Goal: Task Accomplishment & Management: Use online tool/utility

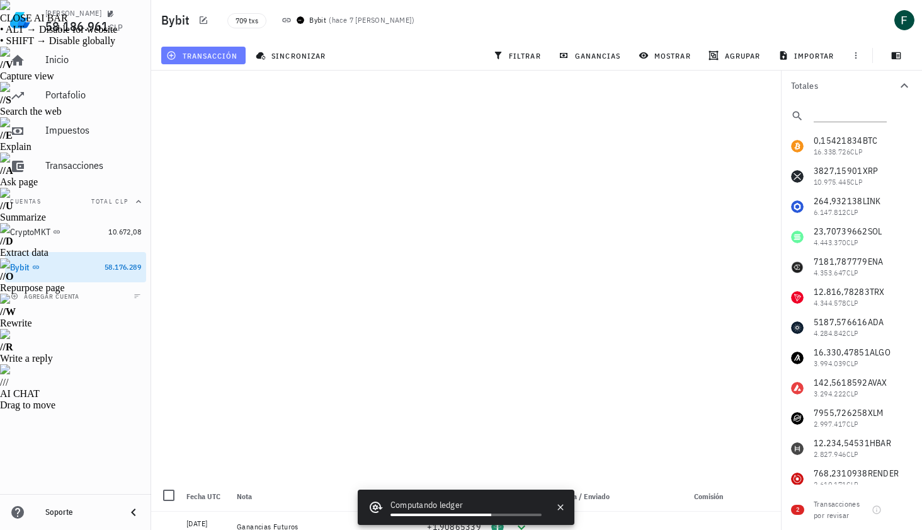
click at [226, 50] on span "transacción" at bounding box center [203, 55] width 69 height 10
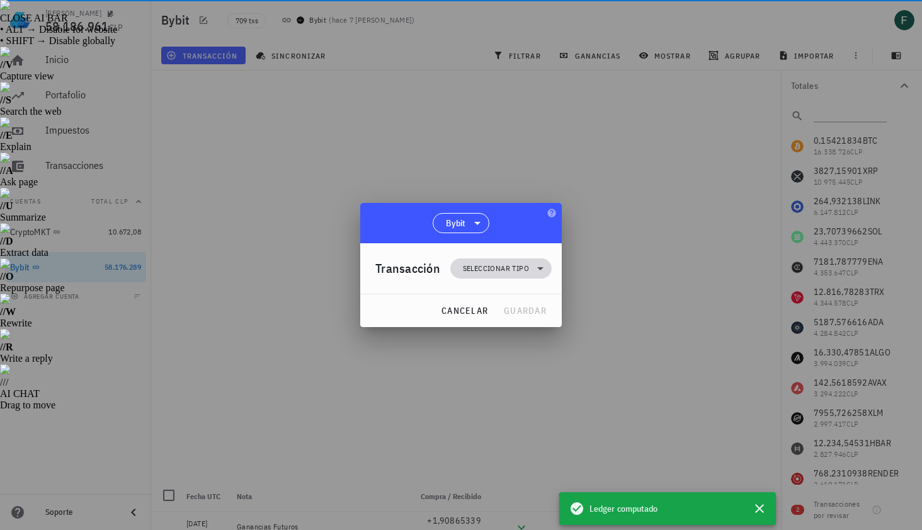
click at [473, 261] on span "Seleccionar tipo" at bounding box center [501, 268] width 86 height 20
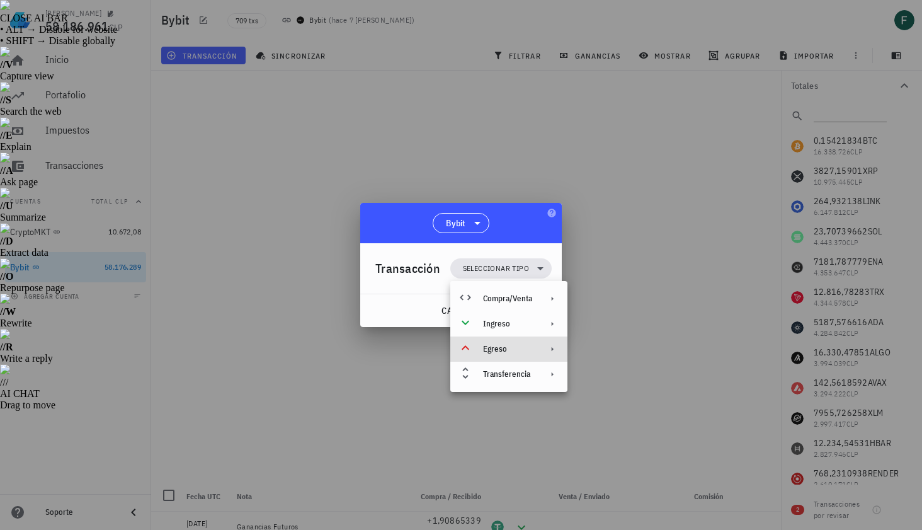
click at [515, 349] on div "Egreso" at bounding box center [507, 349] width 49 height 10
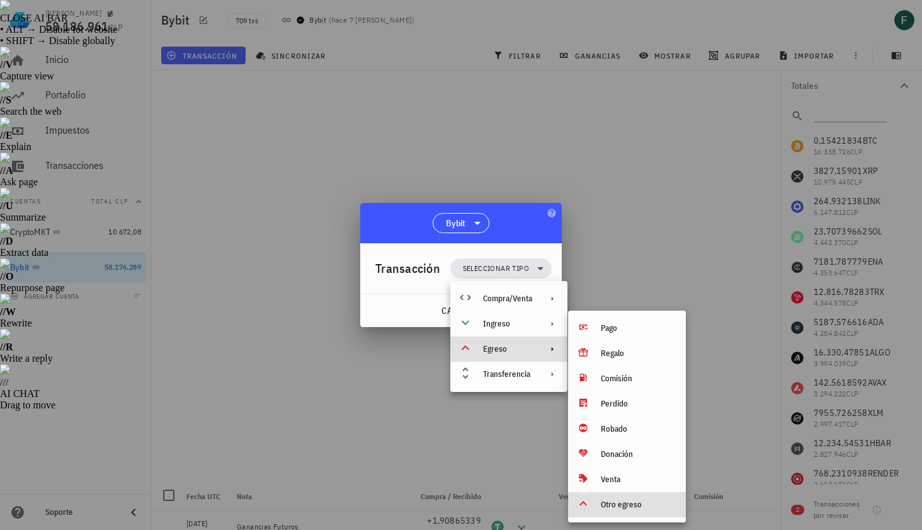
click at [634, 507] on div "Otro egreso" at bounding box center [638, 505] width 75 height 10
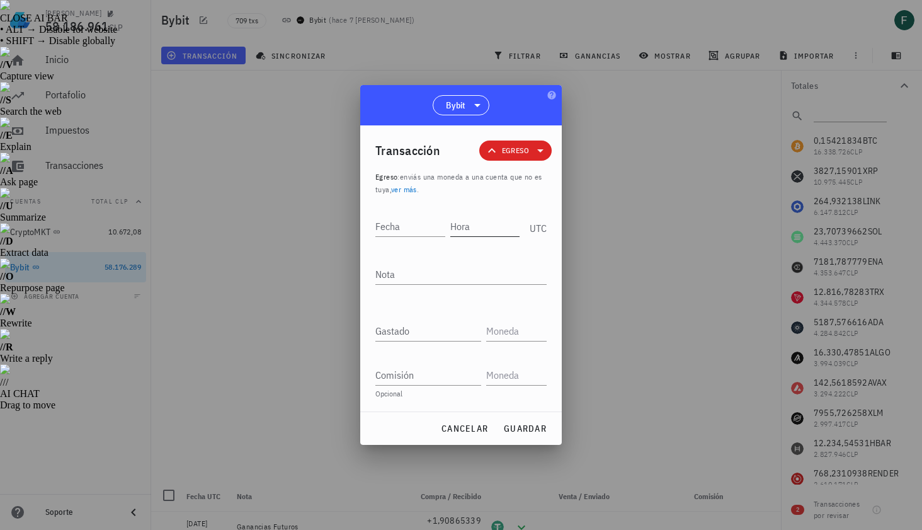
click at [475, 232] on input "Hora" at bounding box center [486, 226] width 70 height 20
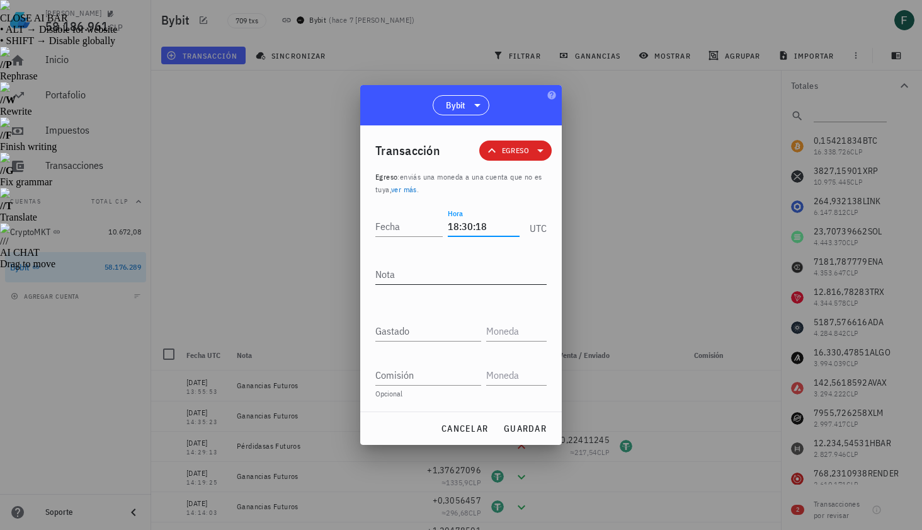
type input "18:30:18"
click at [443, 275] on textarea "Nota" at bounding box center [461, 274] width 171 height 20
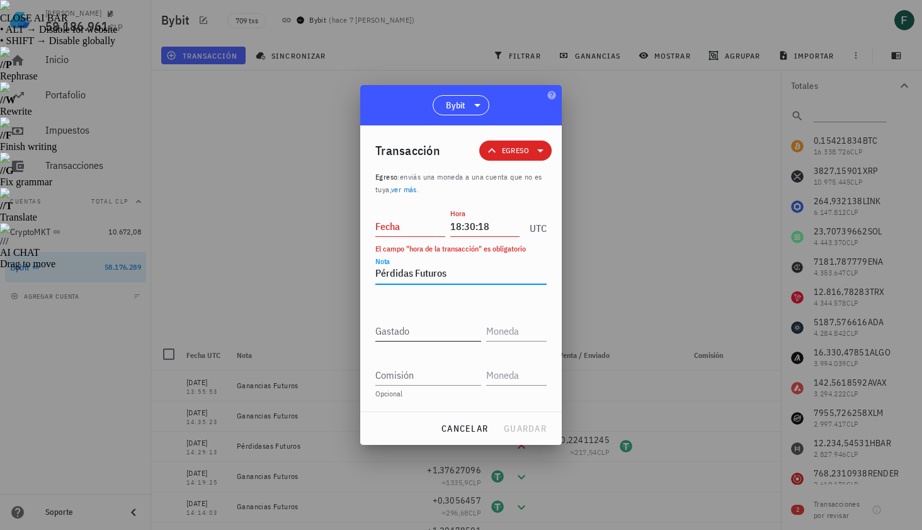
type textarea "Pérdidas Futuros"
click at [434, 330] on input "Gastado" at bounding box center [429, 331] width 106 height 20
paste input "1,39179113"
type input "1,39179113"
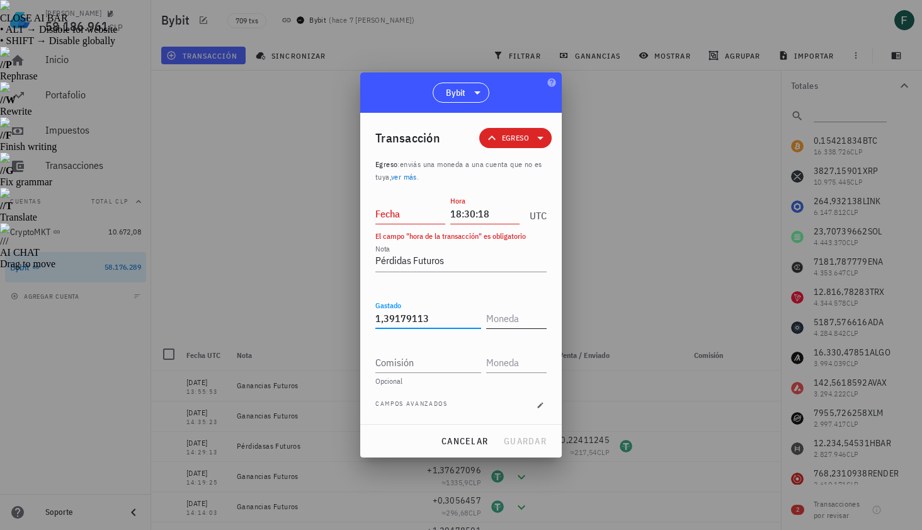
click at [511, 318] on input "text" at bounding box center [515, 318] width 58 height 20
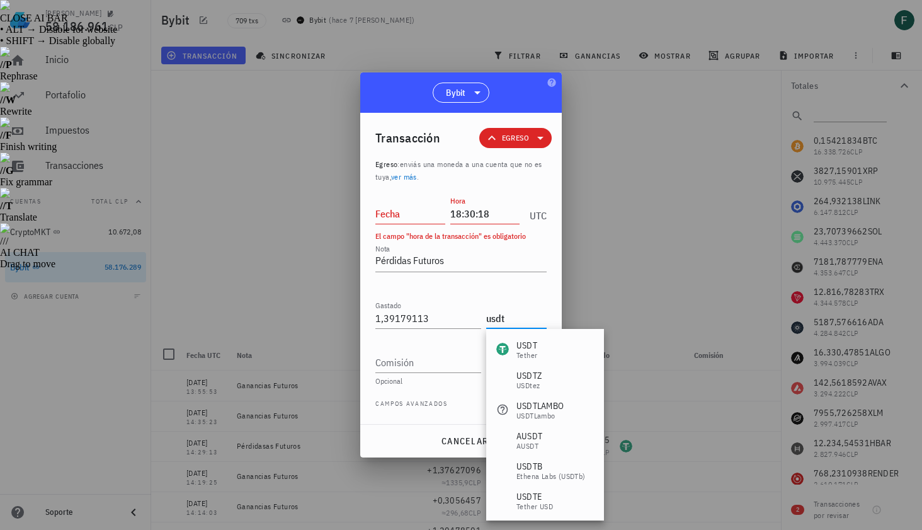
click at [519, 343] on div "USDT" at bounding box center [527, 345] width 21 height 13
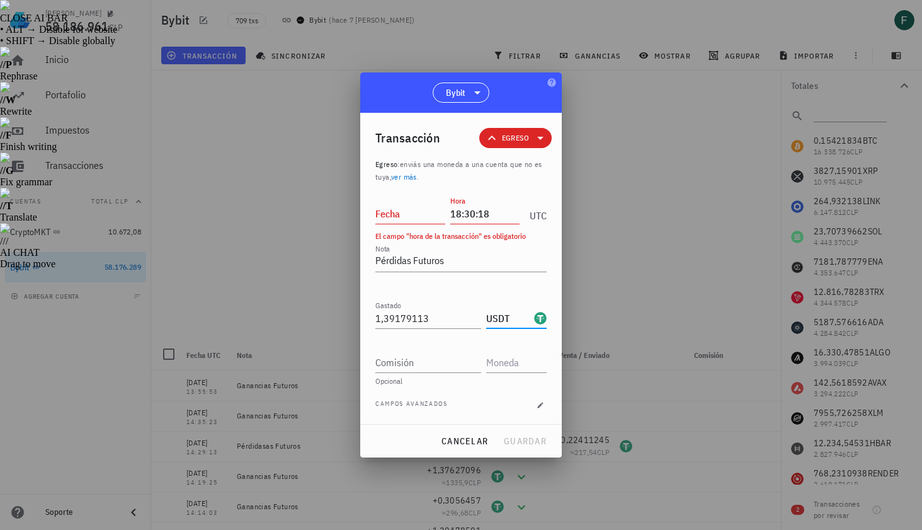
type input "USDT"
click at [401, 214] on input "Fecha" at bounding box center [411, 214] width 70 height 20
type input "2025-08-26"
click at [524, 442] on span "guardar" at bounding box center [524, 440] width 43 height 11
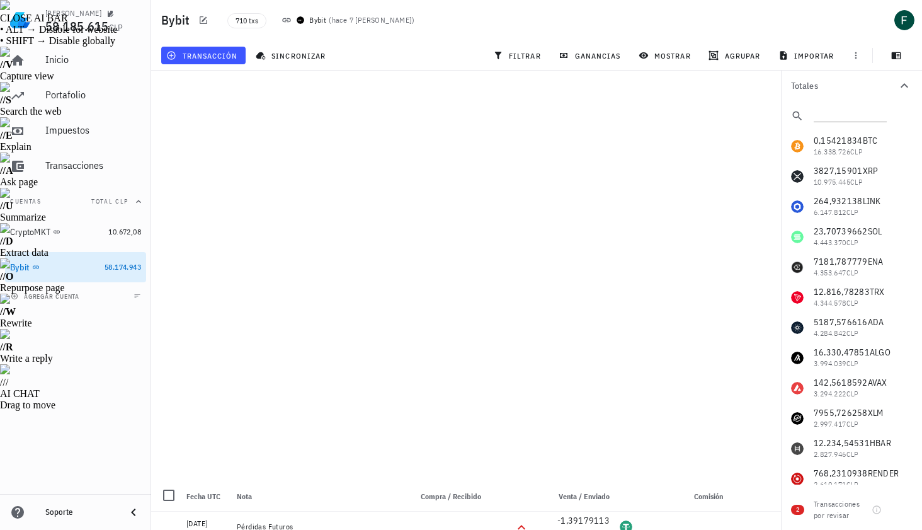
click at [204, 44] on div "transacción" at bounding box center [203, 55] width 89 height 23
click at [207, 53] on span "transacción" at bounding box center [203, 55] width 69 height 10
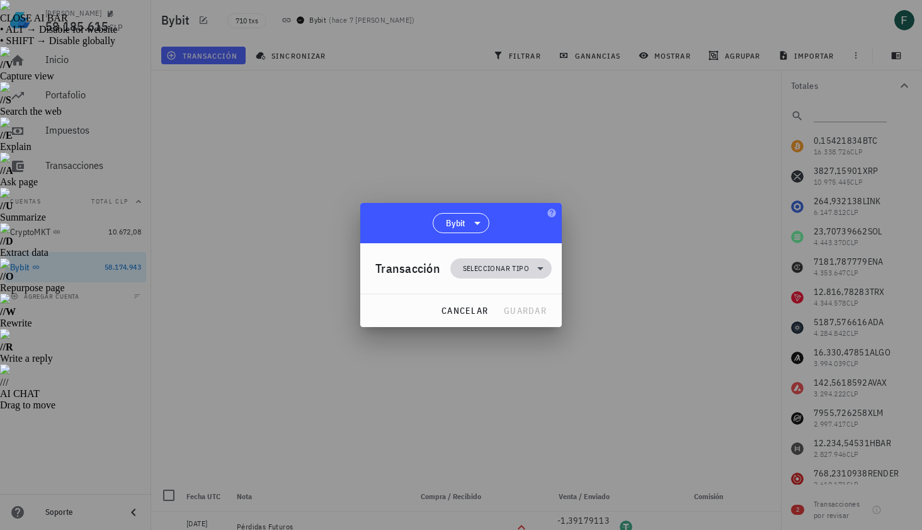
click at [501, 264] on span "Seleccionar tipo" at bounding box center [496, 268] width 66 height 13
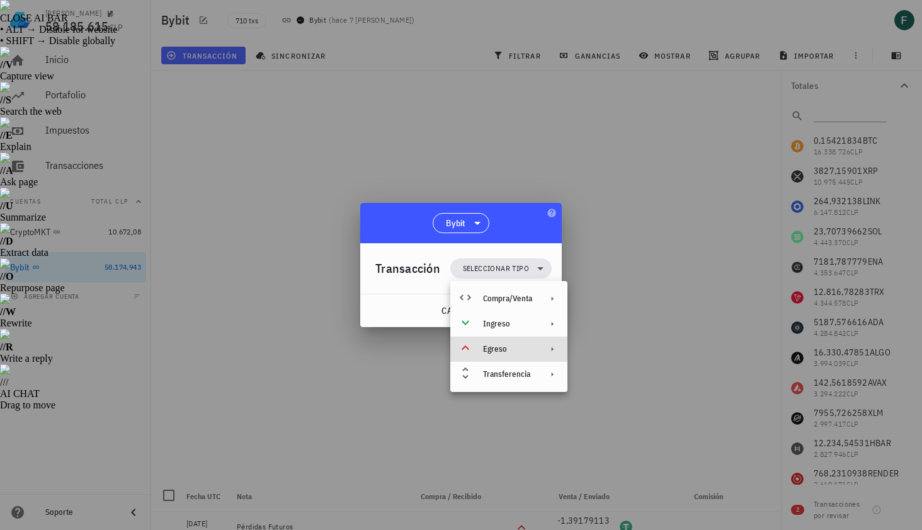
click at [510, 346] on div "Egreso" at bounding box center [507, 349] width 49 height 10
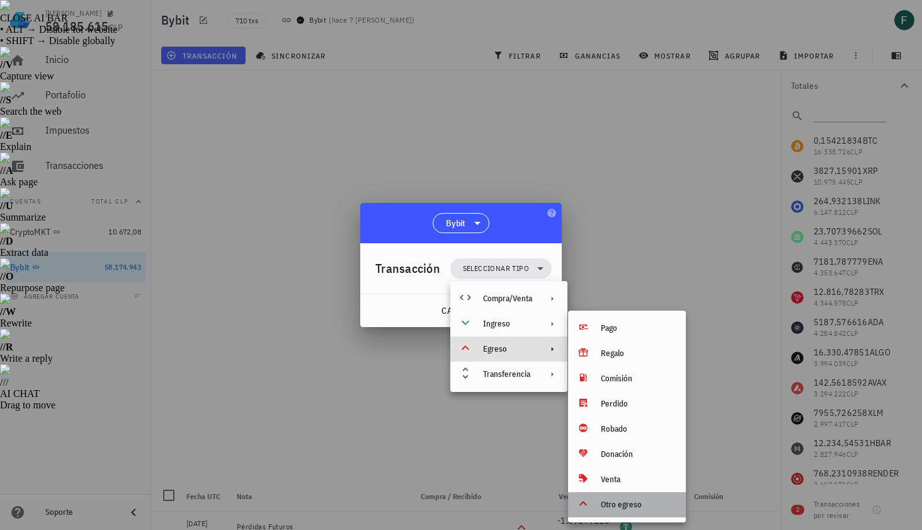
click at [622, 510] on div "Otro egreso" at bounding box center [627, 504] width 118 height 25
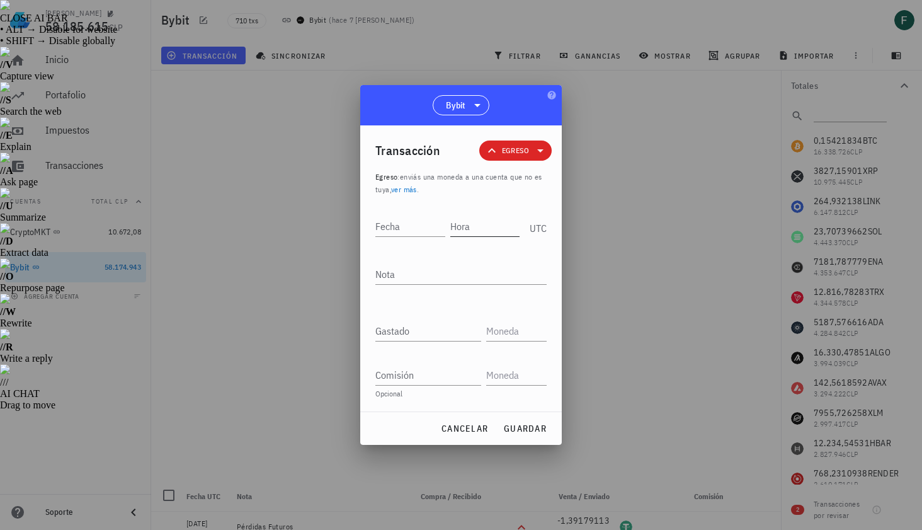
click at [483, 229] on input "Hora" at bounding box center [486, 226] width 70 height 20
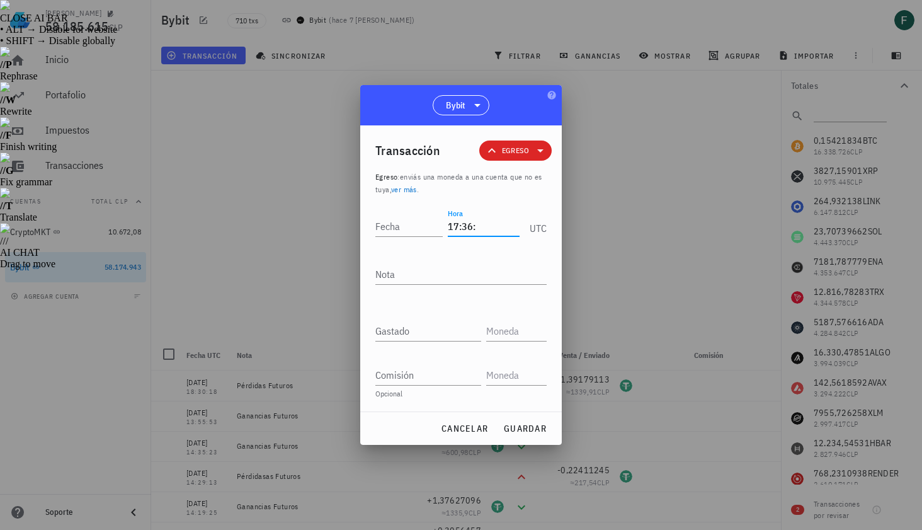
click at [606, 246] on div at bounding box center [461, 265] width 922 height 530
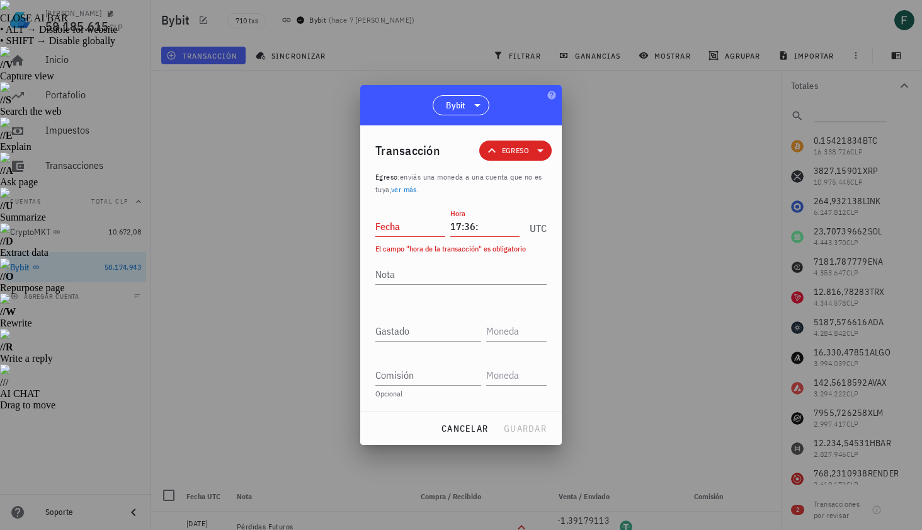
click at [500, 227] on input "17:36:" at bounding box center [486, 226] width 70 height 20
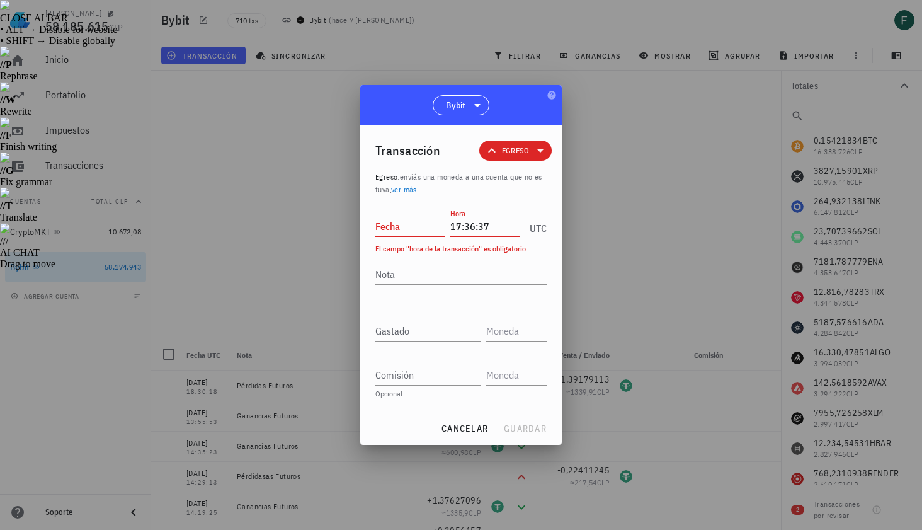
type input "17:36:37"
click at [412, 224] on input "Fecha" at bounding box center [411, 226] width 70 height 20
type input "2025-08-26"
click at [410, 276] on textarea "Nota" at bounding box center [461, 274] width 171 height 20
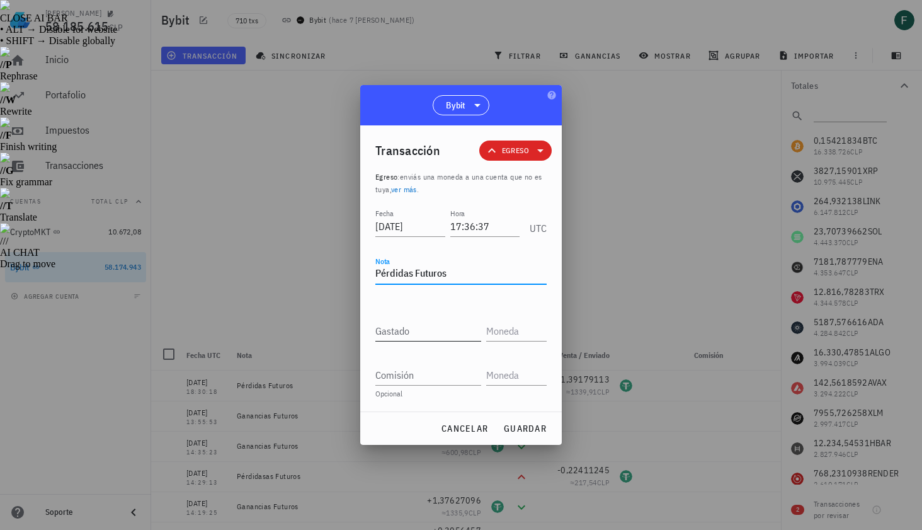
type textarea "Pérdidas Futuros"
click at [410, 323] on input "Gastado" at bounding box center [429, 331] width 106 height 20
paste input "0,66060195"
type input "0,66060195"
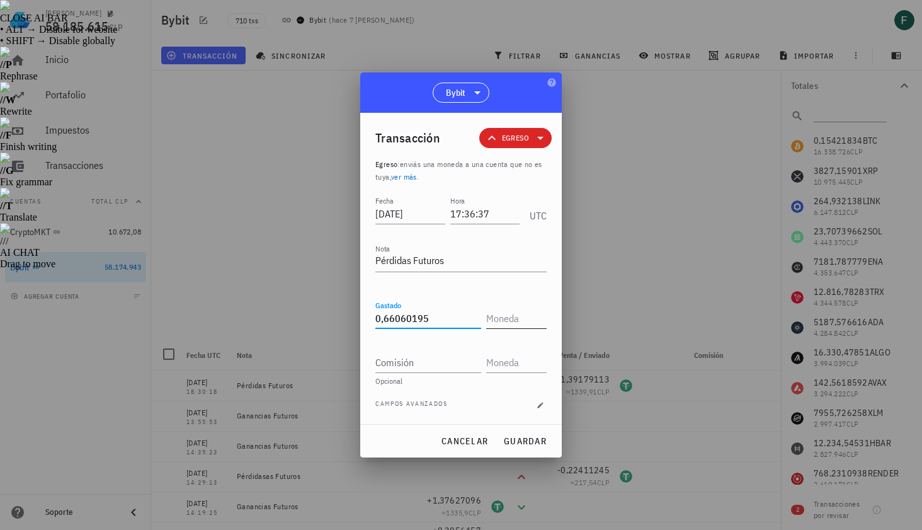
click at [509, 319] on input "text" at bounding box center [515, 318] width 58 height 20
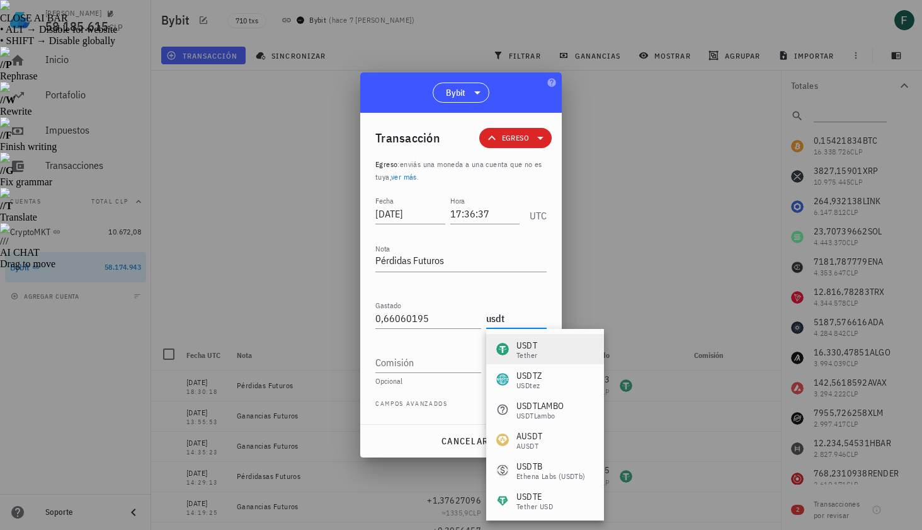
click at [526, 338] on div "USDT Tether" at bounding box center [545, 349] width 118 height 30
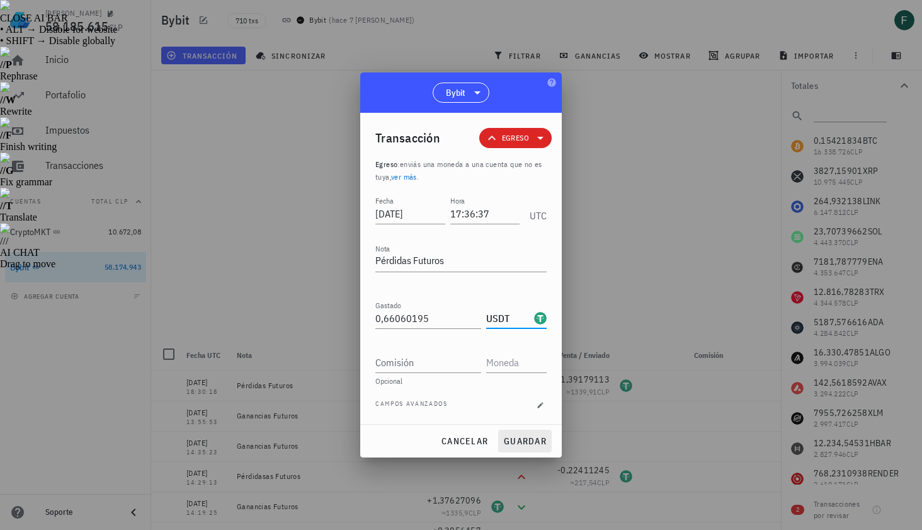
type input "USDT"
click at [541, 447] on button "guardar" at bounding box center [525, 441] width 54 height 23
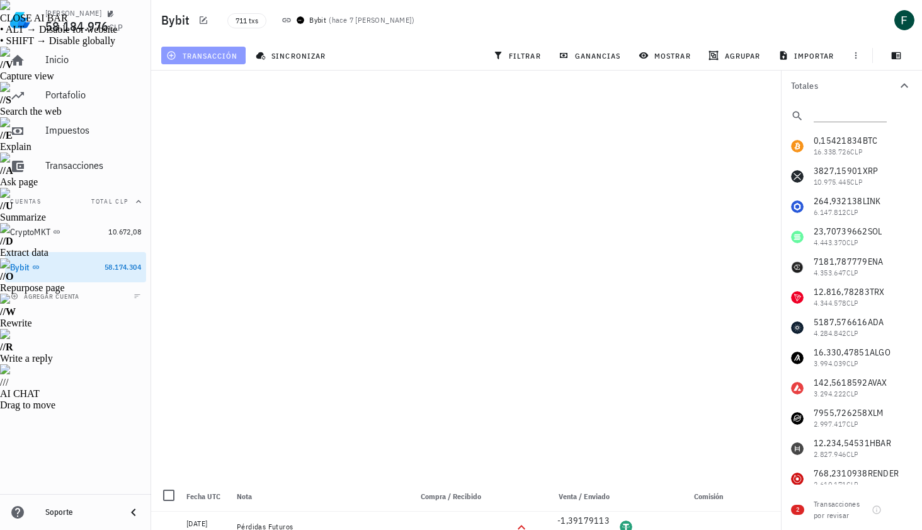
click at [197, 52] on span "transacción" at bounding box center [203, 55] width 69 height 10
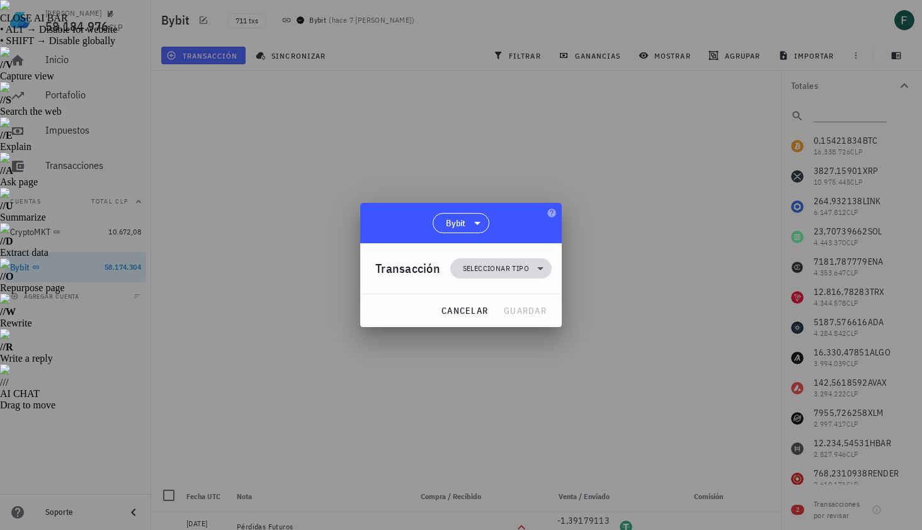
click at [506, 272] on span "Seleccionar tipo" at bounding box center [496, 268] width 66 height 13
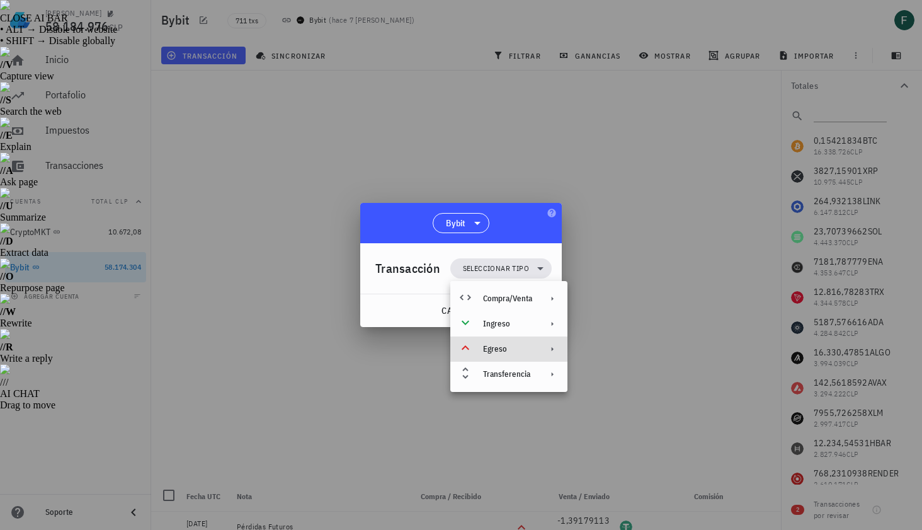
click at [505, 355] on div "Egreso" at bounding box center [509, 348] width 117 height 25
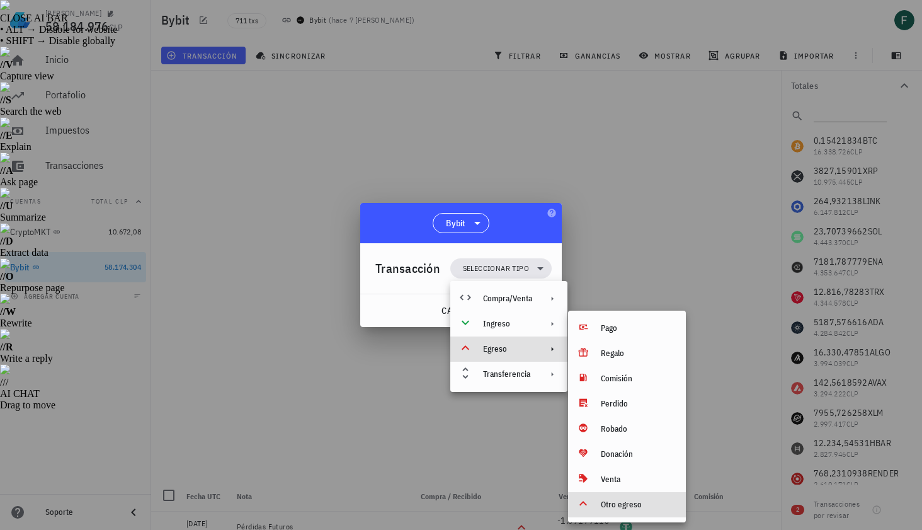
click at [604, 503] on div "Otro egreso" at bounding box center [638, 505] width 75 height 10
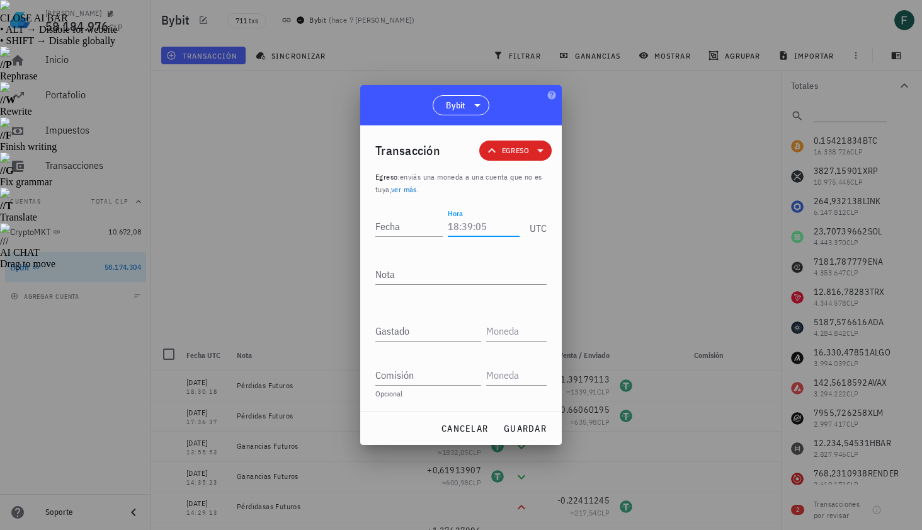
click at [480, 226] on input "Hora" at bounding box center [484, 226] width 72 height 20
type input "17:36:34"
click at [445, 275] on textarea "Nota" at bounding box center [461, 274] width 171 height 20
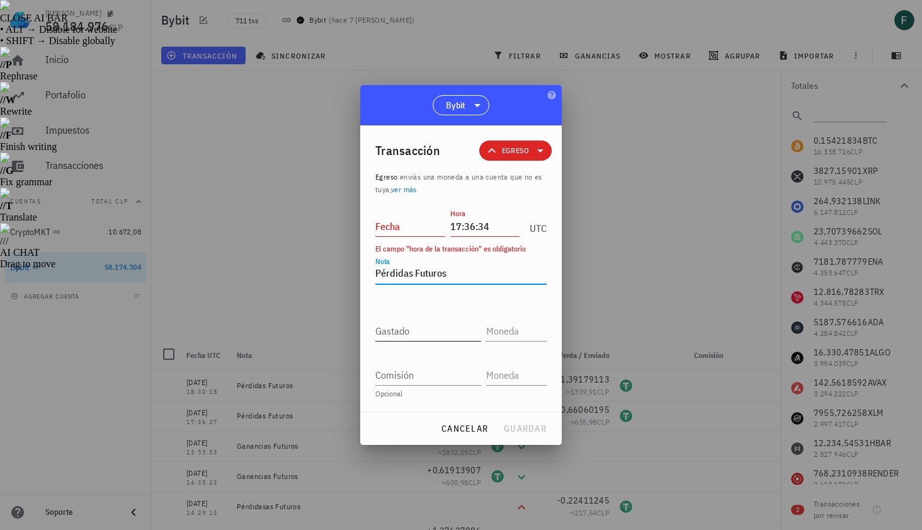
type textarea "Pérdidas Futuros"
click at [423, 340] on div "Gastado" at bounding box center [429, 331] width 106 height 20
paste input "0,96411375"
type input "0,96411375"
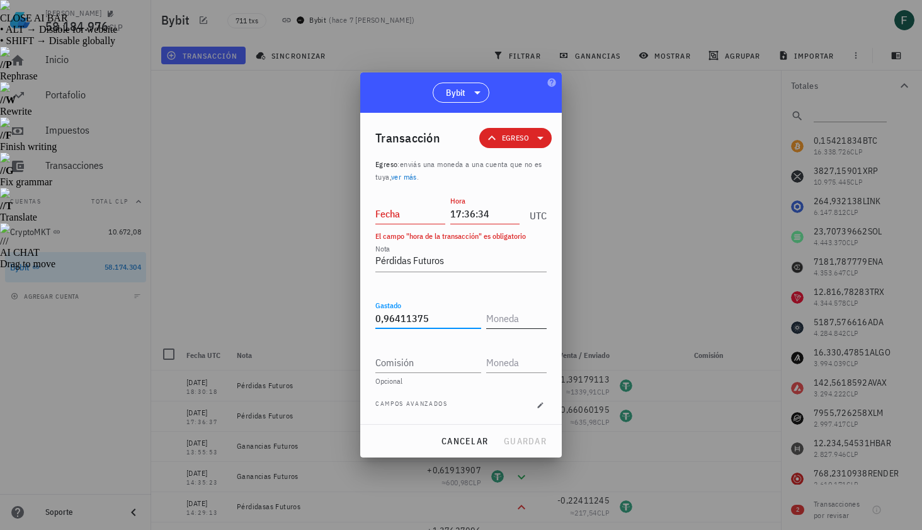
click at [520, 320] on input "text" at bounding box center [515, 318] width 58 height 20
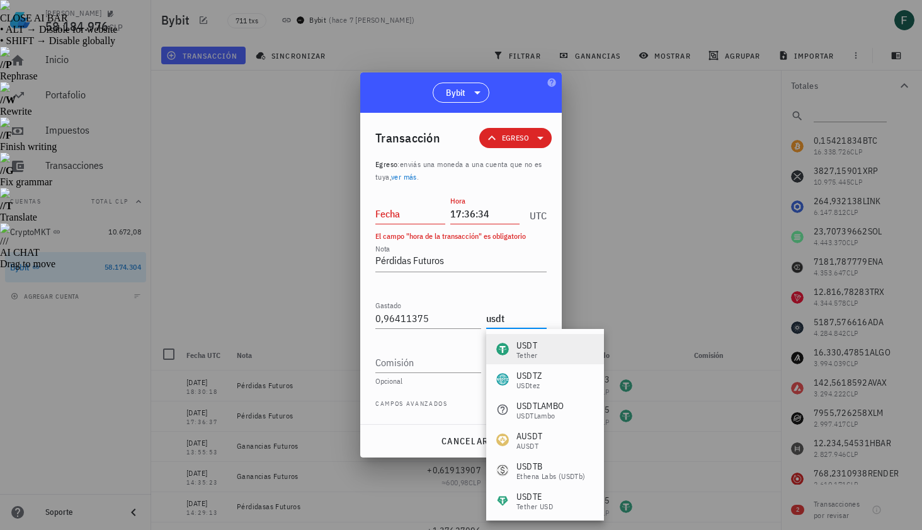
click at [534, 343] on div "USDT" at bounding box center [527, 345] width 21 height 13
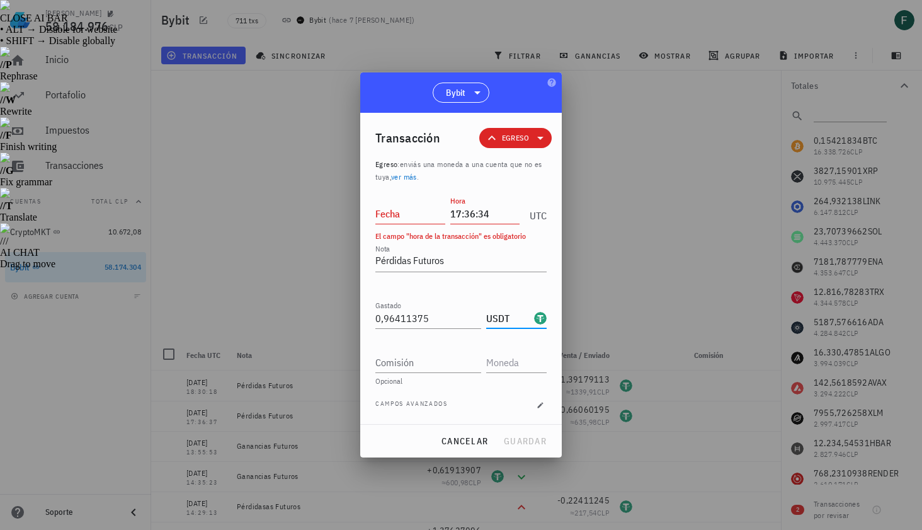
type input "USDT"
click at [396, 207] on div "Fecha" at bounding box center [411, 214] width 70 height 20
type input "2025-08-26"
click at [539, 449] on button "guardar" at bounding box center [525, 441] width 54 height 23
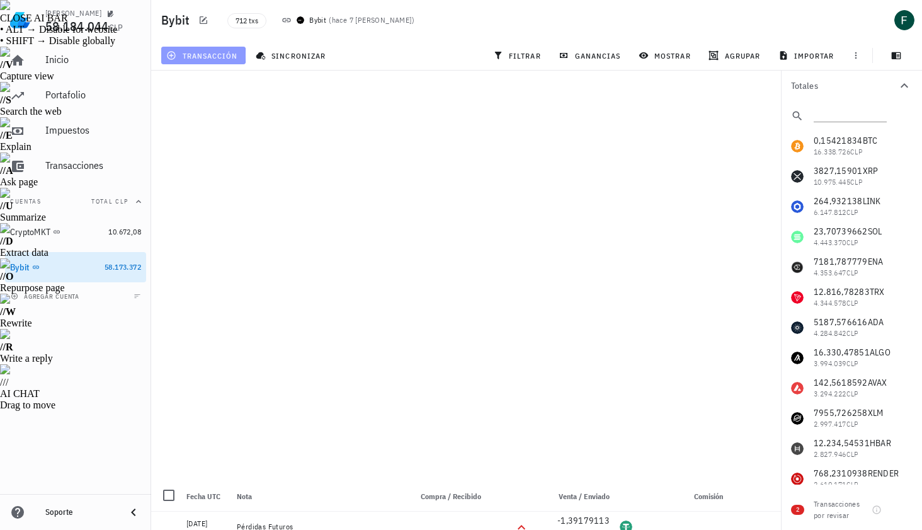
click at [172, 63] on button "transacción" at bounding box center [203, 56] width 84 height 18
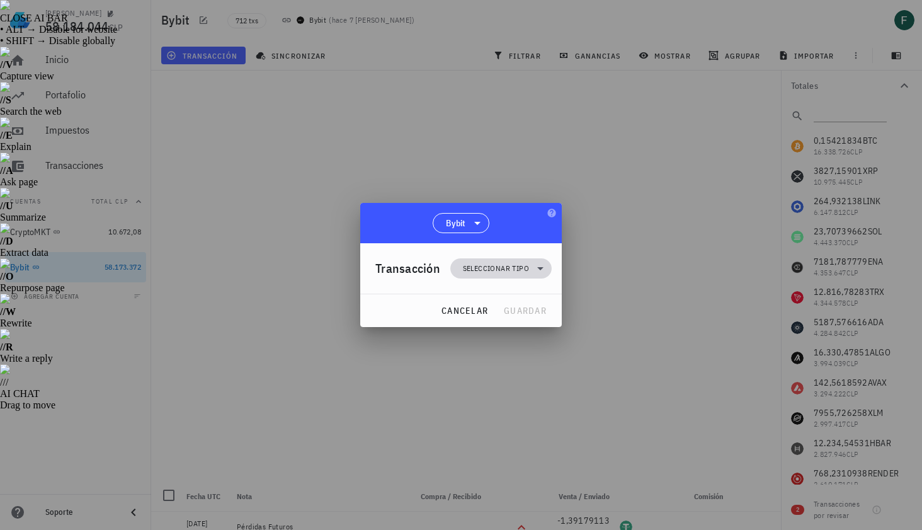
click at [495, 265] on span "Seleccionar tipo" at bounding box center [496, 268] width 66 height 13
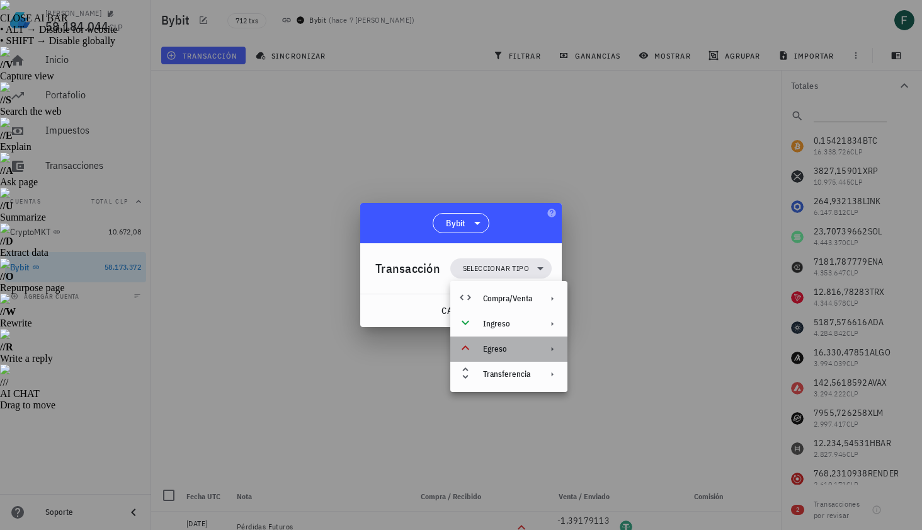
click at [509, 347] on div "Egreso" at bounding box center [507, 349] width 49 height 10
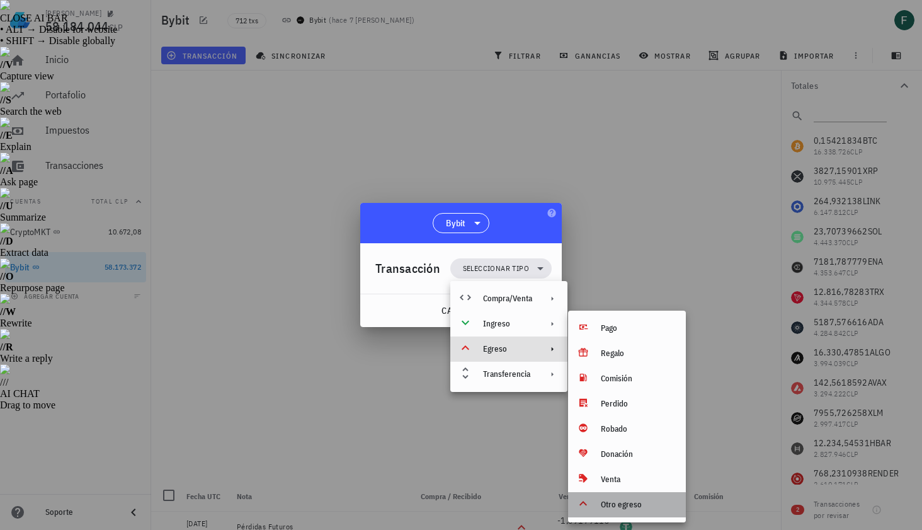
click at [620, 510] on div "Otro egreso" at bounding box center [627, 504] width 118 height 25
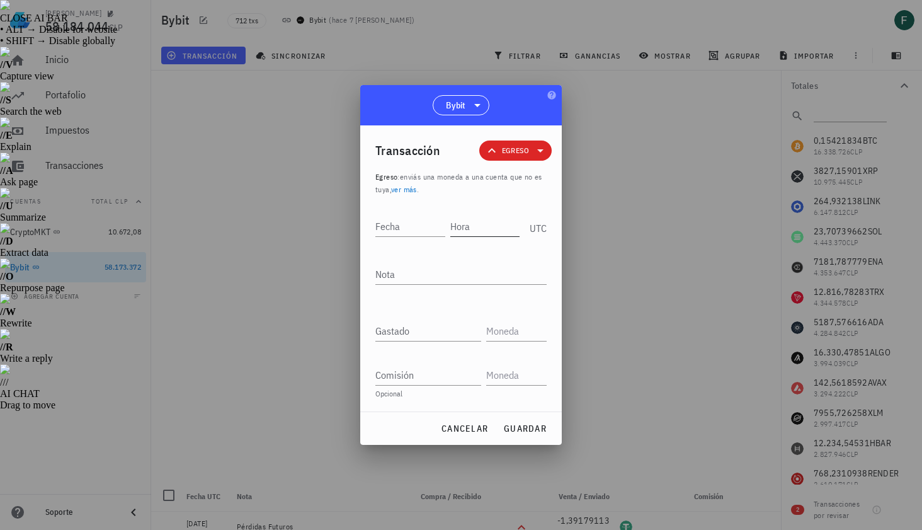
click at [496, 225] on input "Hora" at bounding box center [486, 226] width 70 height 20
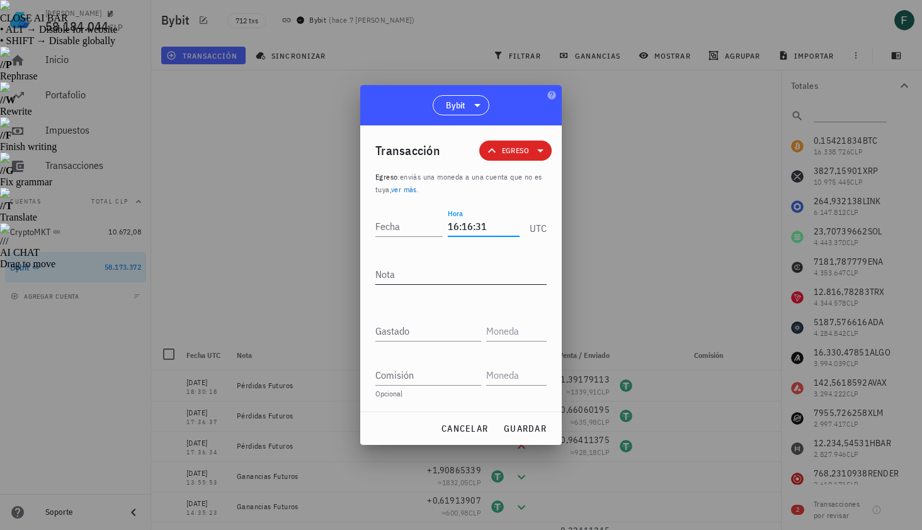
type input "16:16:31"
click at [463, 271] on textarea "Nota" at bounding box center [461, 274] width 171 height 20
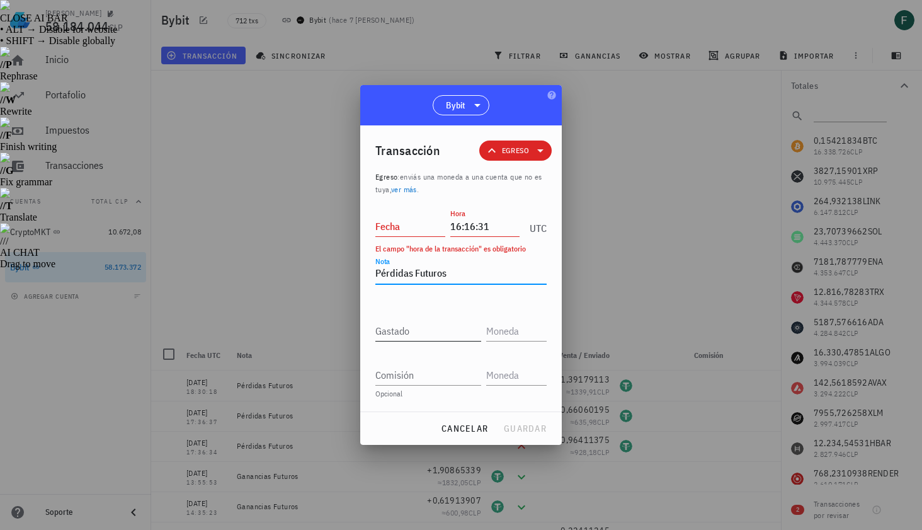
type textarea "Pérdidas Futuros"
click at [451, 327] on input "Gastado" at bounding box center [429, 331] width 106 height 20
paste input "0,51034688"
type input "0,51034688"
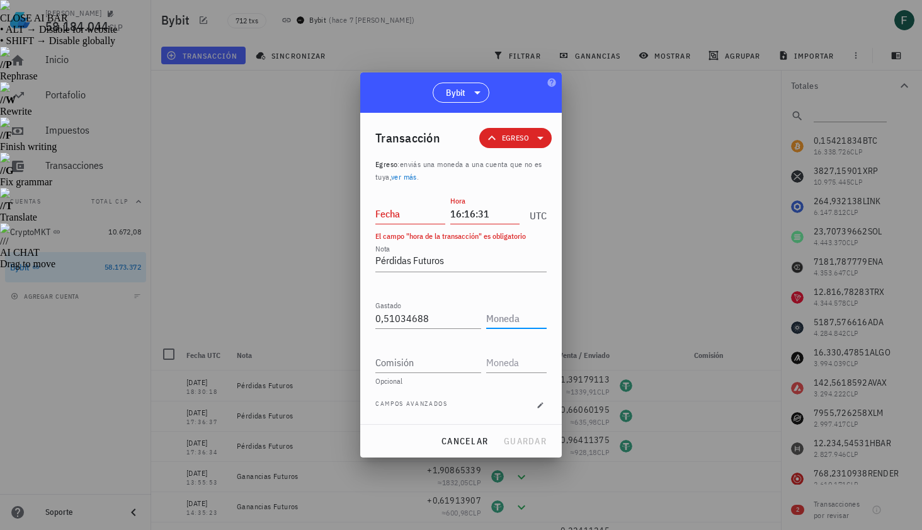
click at [524, 318] on input "text" at bounding box center [515, 318] width 58 height 20
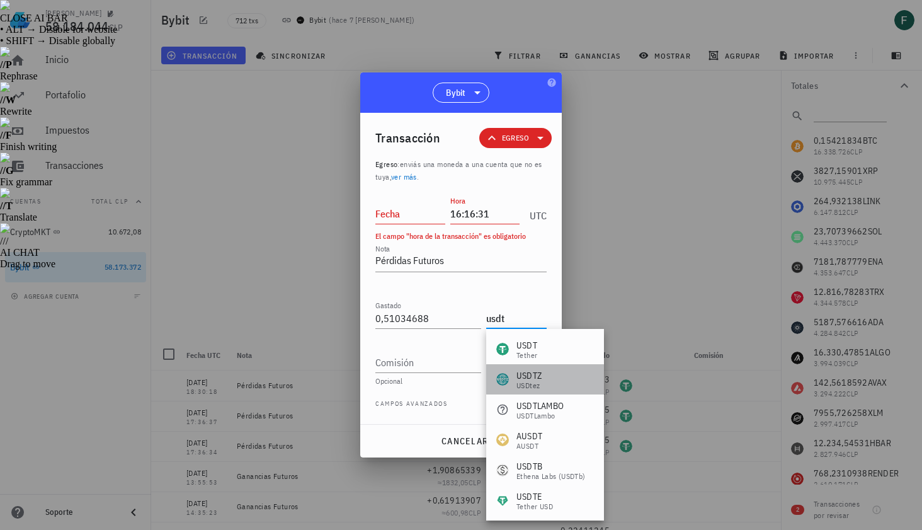
click at [551, 369] on div "USDTZ USDtez" at bounding box center [545, 379] width 118 height 30
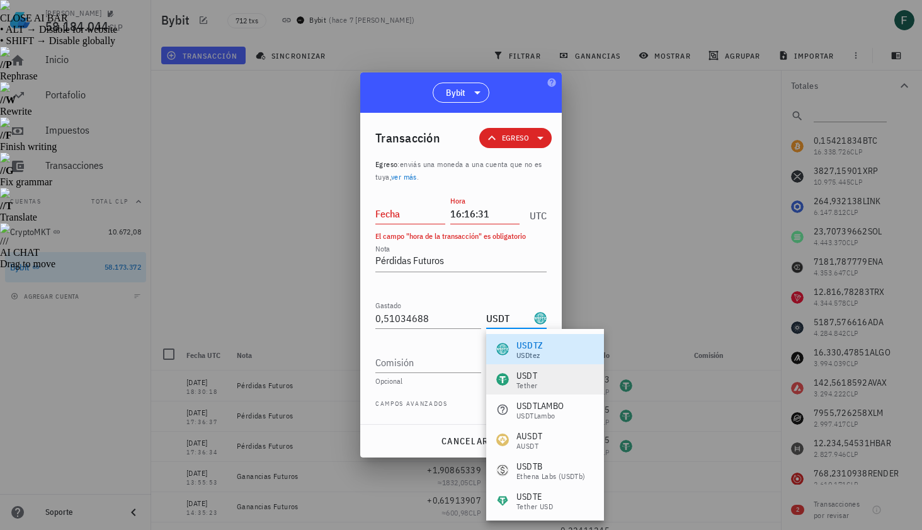
click at [527, 369] on div "USDT" at bounding box center [527, 375] width 21 height 13
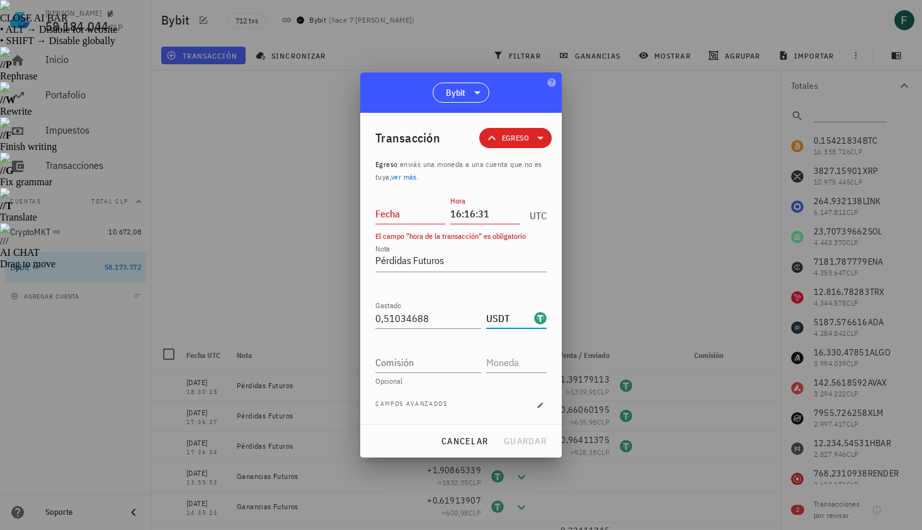
type input "USDT"
click at [408, 220] on input "Fecha" at bounding box center [411, 214] width 70 height 20
type input "2025-08-26"
click at [537, 445] on span "guardar" at bounding box center [524, 440] width 43 height 11
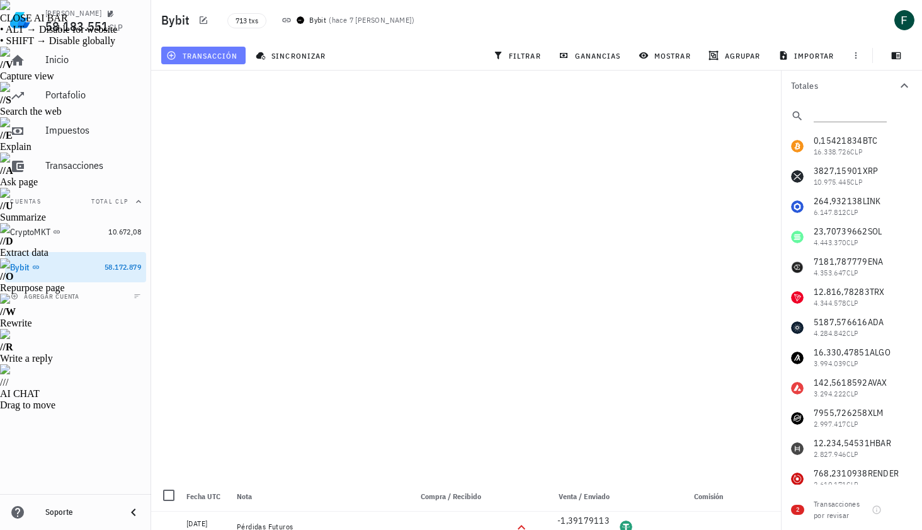
click at [227, 50] on span "transacción" at bounding box center [203, 55] width 69 height 10
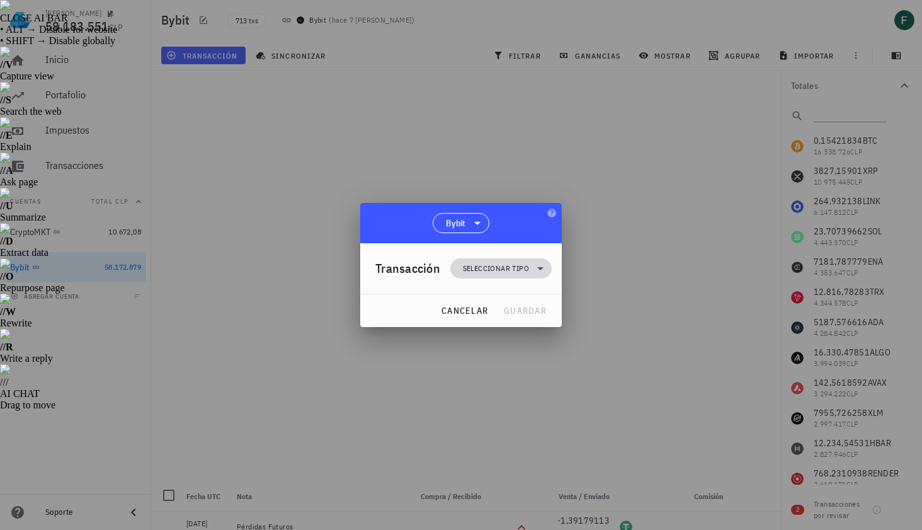
click at [477, 272] on span "Seleccionar tipo" at bounding box center [496, 268] width 66 height 13
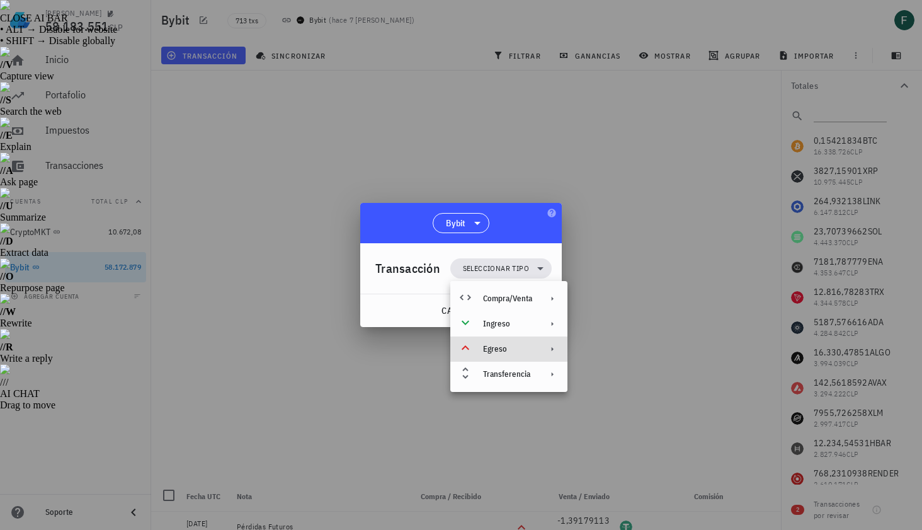
click at [503, 352] on div "Egreso" at bounding box center [507, 349] width 49 height 10
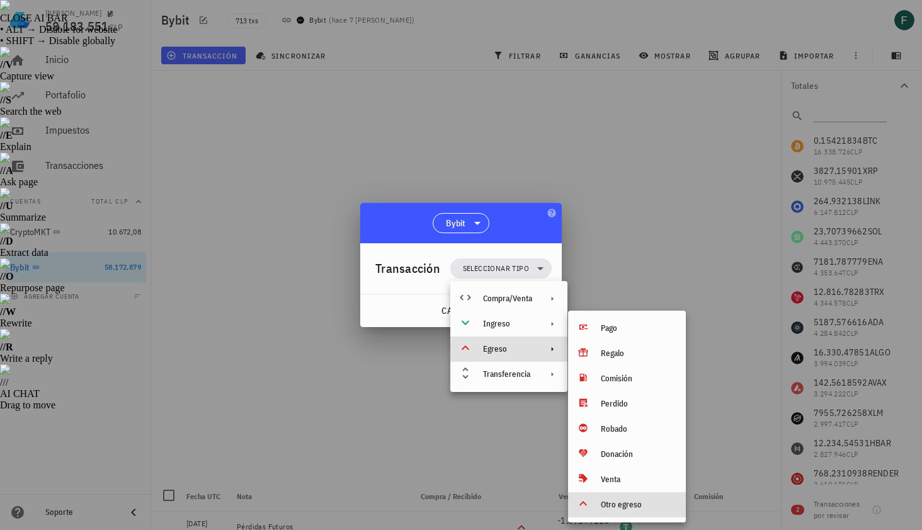
click at [621, 503] on div "Otro egreso" at bounding box center [638, 505] width 75 height 10
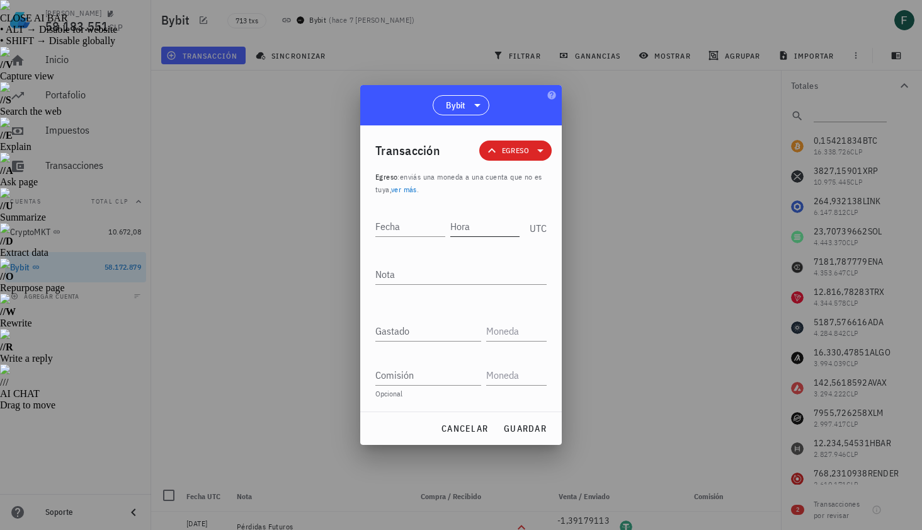
click at [483, 230] on input "Hora" at bounding box center [486, 226] width 70 height 20
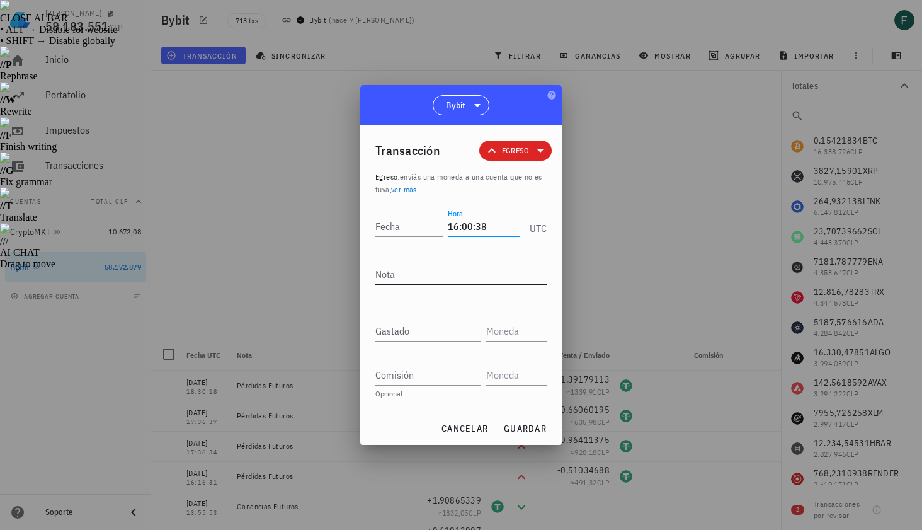
type input "16:00:38"
click at [460, 281] on textarea "Nota" at bounding box center [461, 274] width 171 height 20
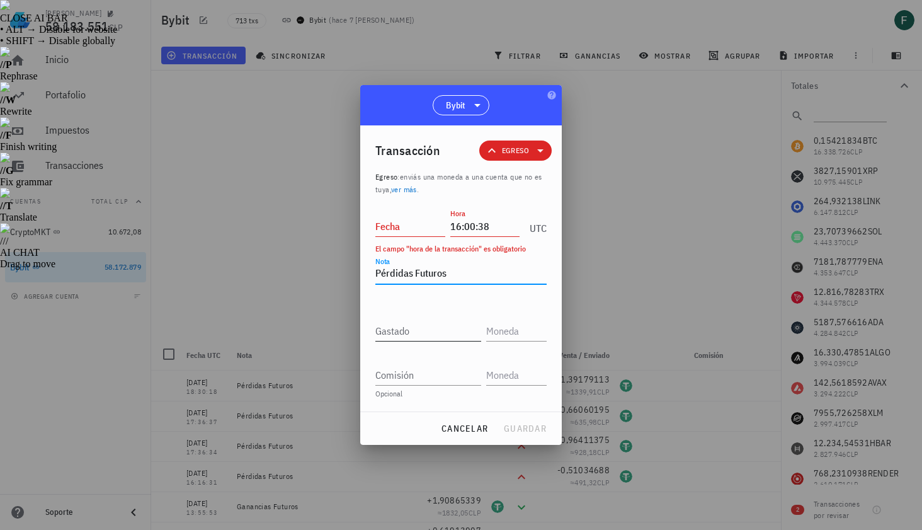
type textarea "Pérdidas Futuros"
click at [438, 333] on input "Gastado" at bounding box center [429, 331] width 106 height 20
paste input "0,04059367"
type input "0,04059367"
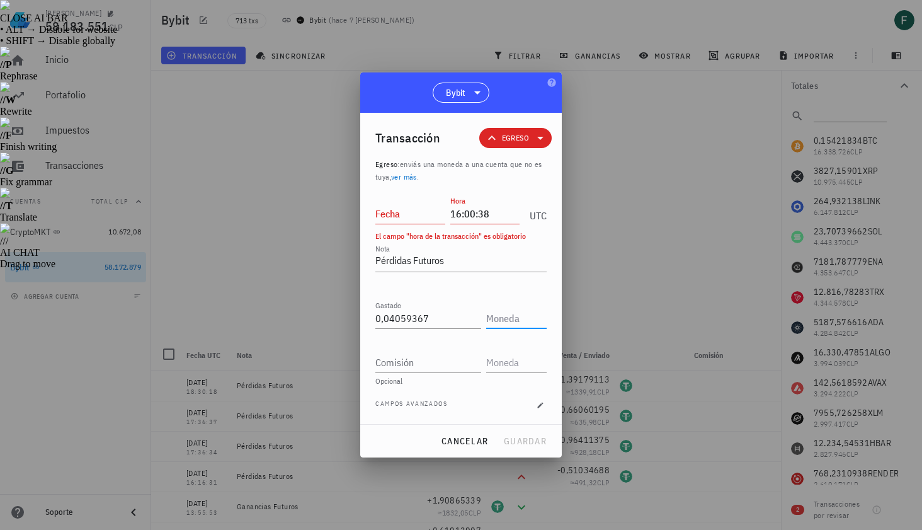
click at [510, 323] on input "text" at bounding box center [515, 318] width 58 height 20
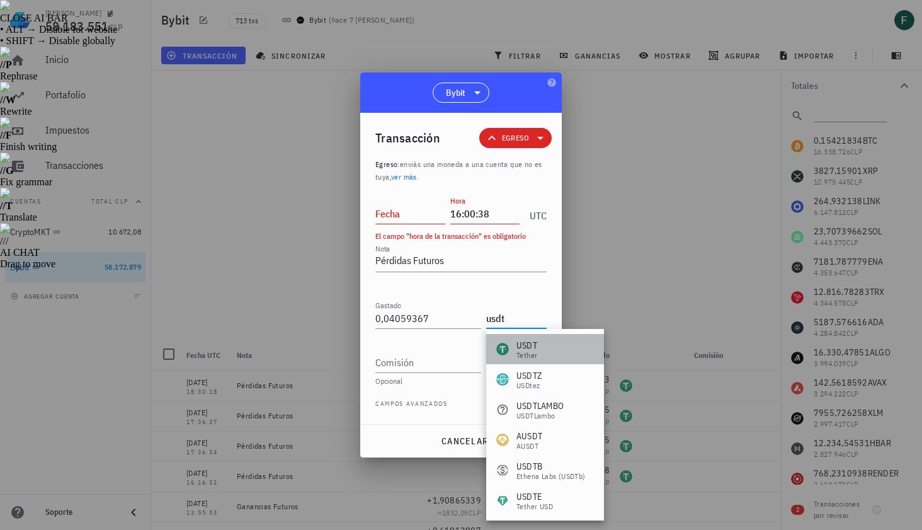
click at [531, 355] on div "Tether" at bounding box center [527, 356] width 21 height 8
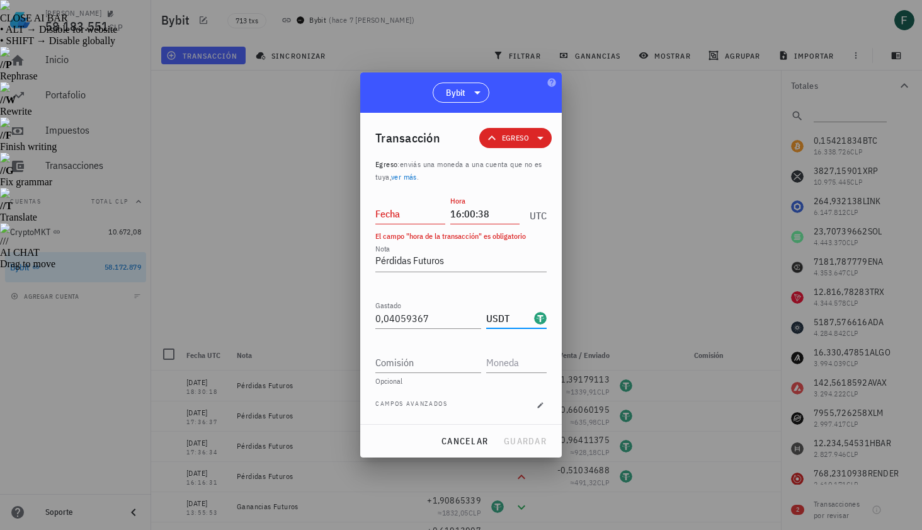
type input "USDT"
click at [388, 219] on input "Fecha" at bounding box center [411, 214] width 70 height 20
type input "2025-08-26"
click at [526, 438] on span "guardar" at bounding box center [524, 440] width 43 height 11
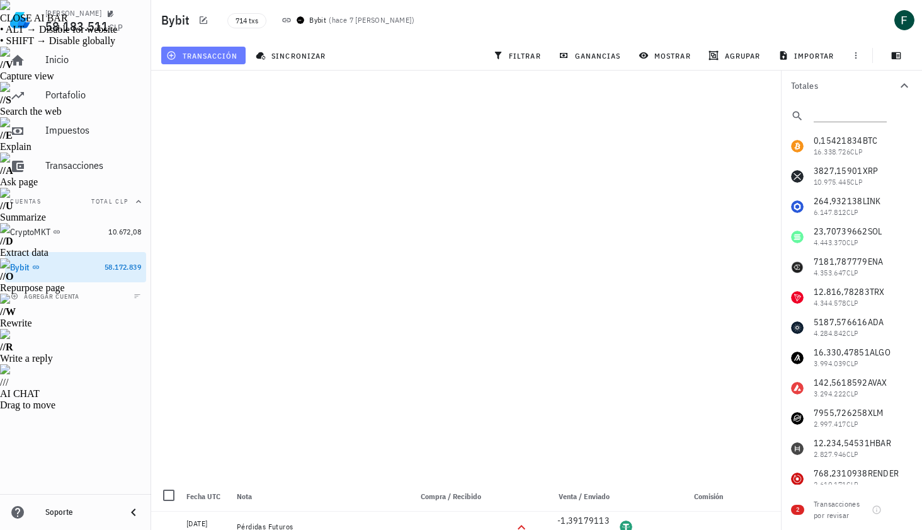
click at [222, 52] on span "transacción" at bounding box center [203, 55] width 69 height 10
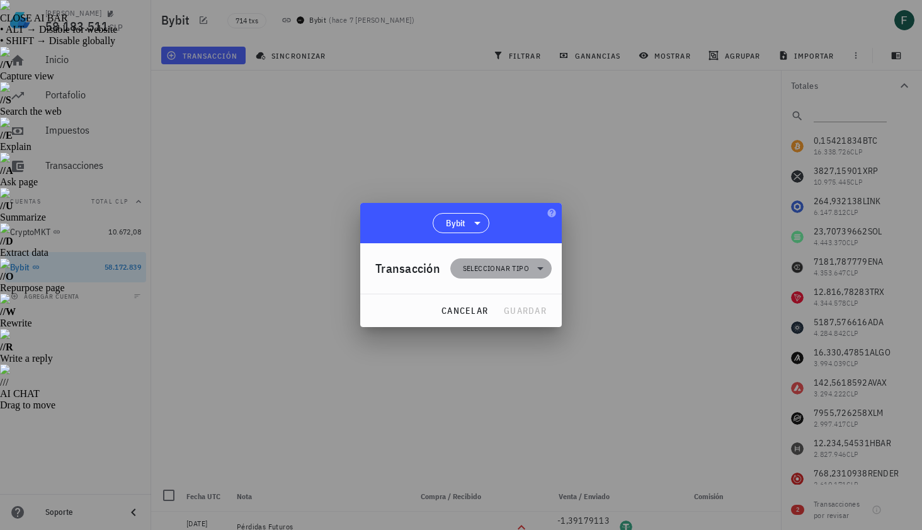
click at [478, 278] on span "Seleccionar tipo" at bounding box center [501, 268] width 86 height 20
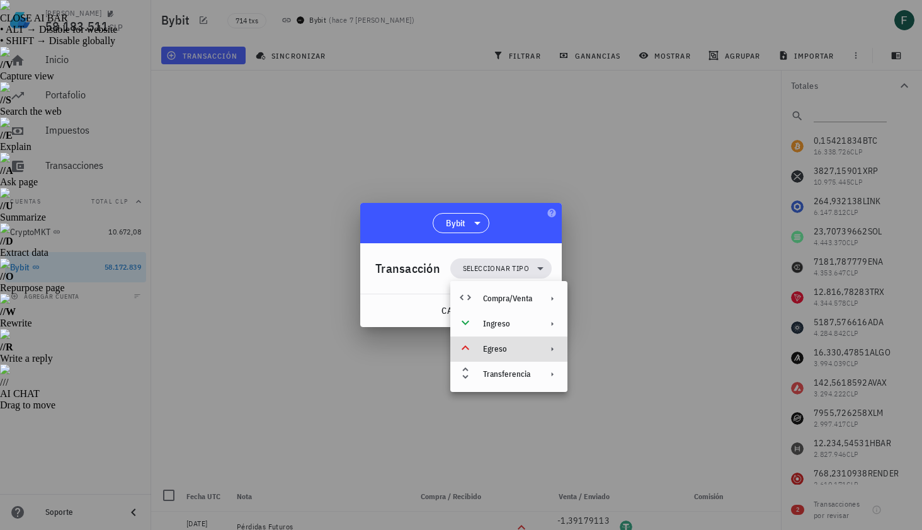
click at [501, 350] on div "Egreso" at bounding box center [507, 349] width 49 height 10
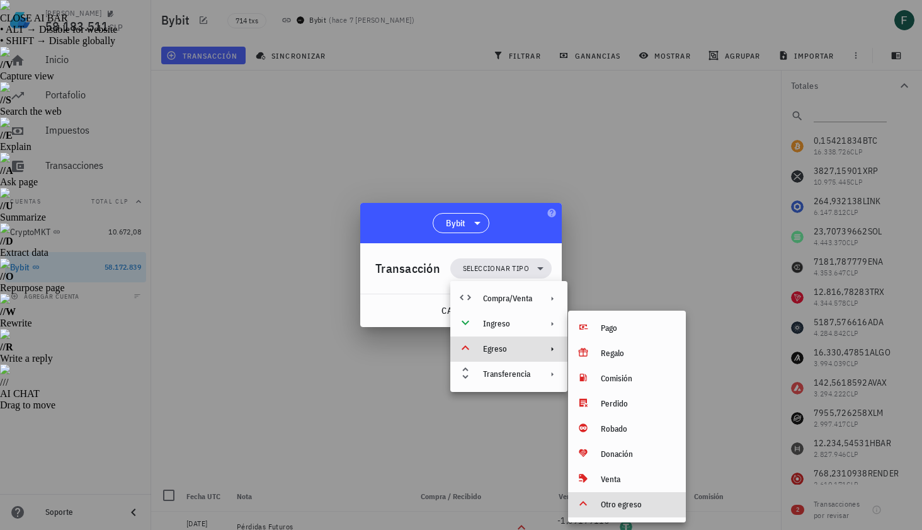
click at [606, 502] on div "Otro egreso" at bounding box center [638, 505] width 75 height 10
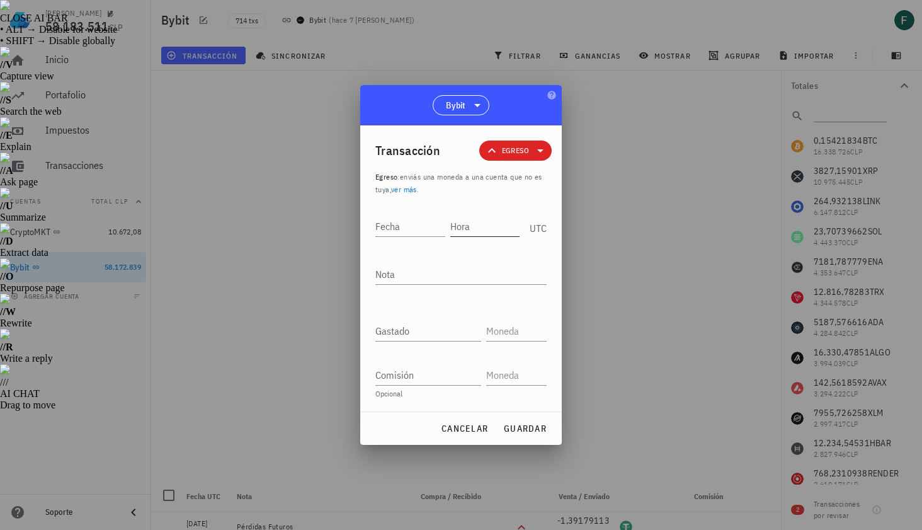
click at [474, 226] on input "Hora" at bounding box center [486, 226] width 70 height 20
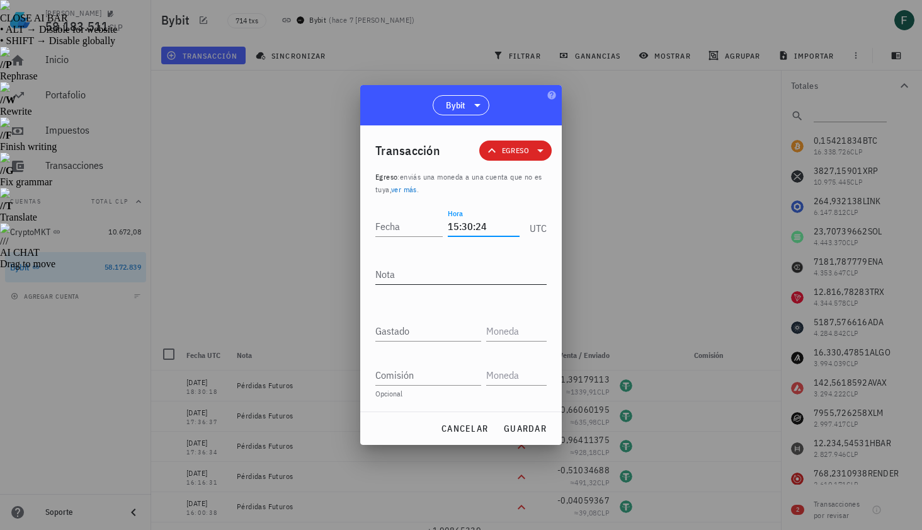
type input "15:30:24"
click at [458, 270] on textarea "Nota" at bounding box center [461, 274] width 171 height 20
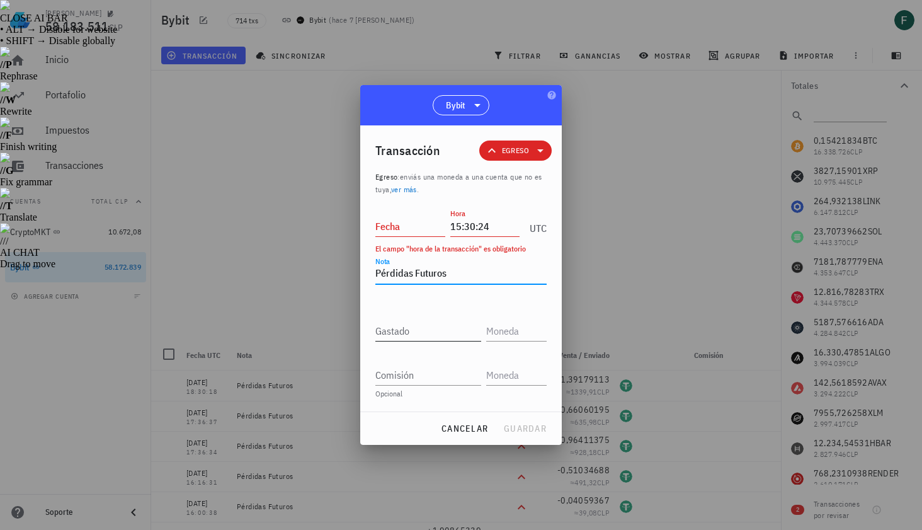
type textarea "Pérdidas Futuros"
click at [438, 335] on input "Gastado" at bounding box center [429, 331] width 106 height 20
paste input "0,44267904"
type input "0,44267904"
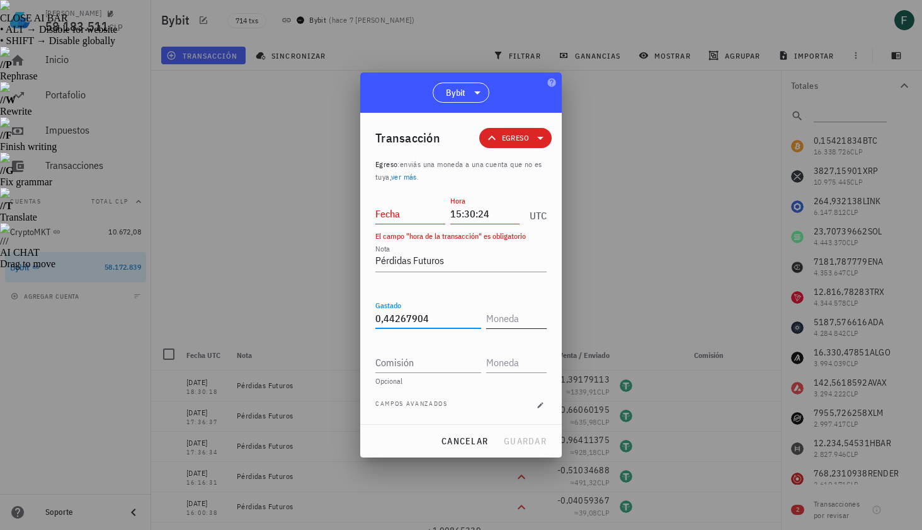
click at [526, 319] on input "text" at bounding box center [515, 318] width 58 height 20
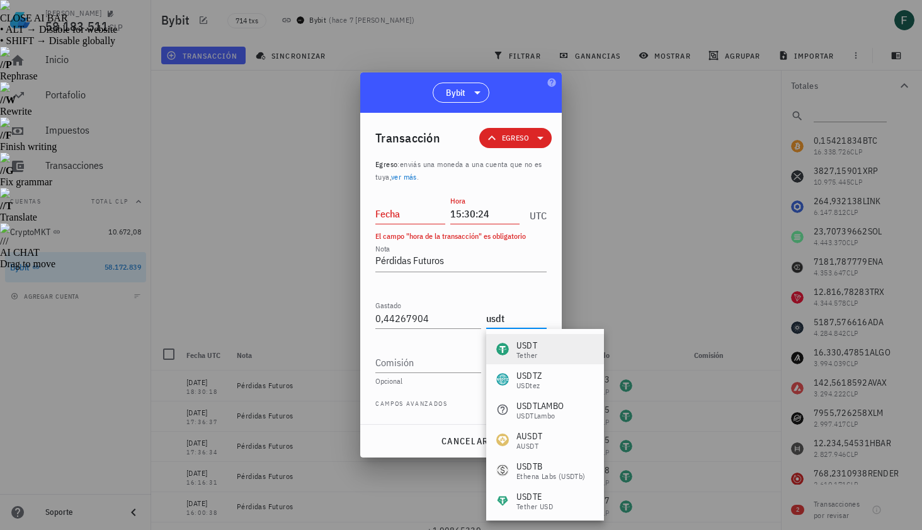
click at [546, 341] on div "USDT Tether" at bounding box center [545, 349] width 118 height 30
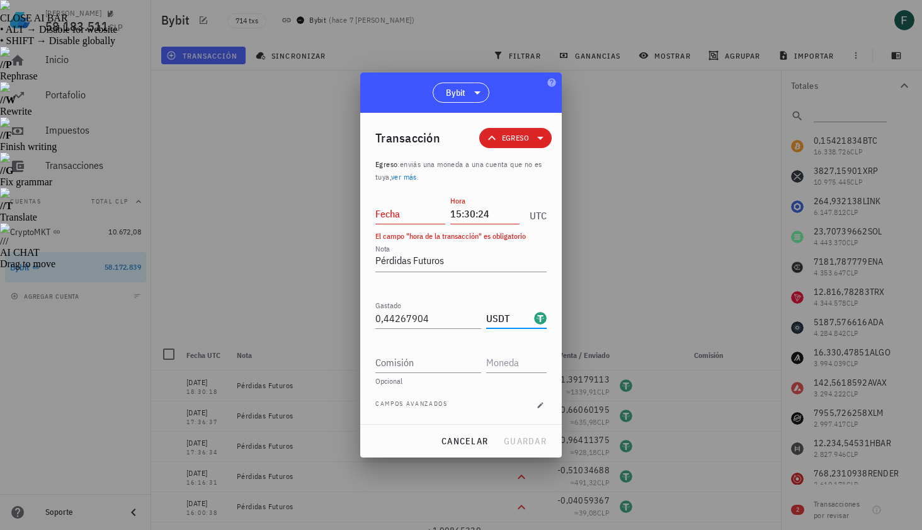
type input "USDT"
click at [395, 219] on input "Fecha" at bounding box center [411, 214] width 70 height 20
type input "2025-08-26"
click at [515, 435] on button "guardar" at bounding box center [525, 441] width 54 height 23
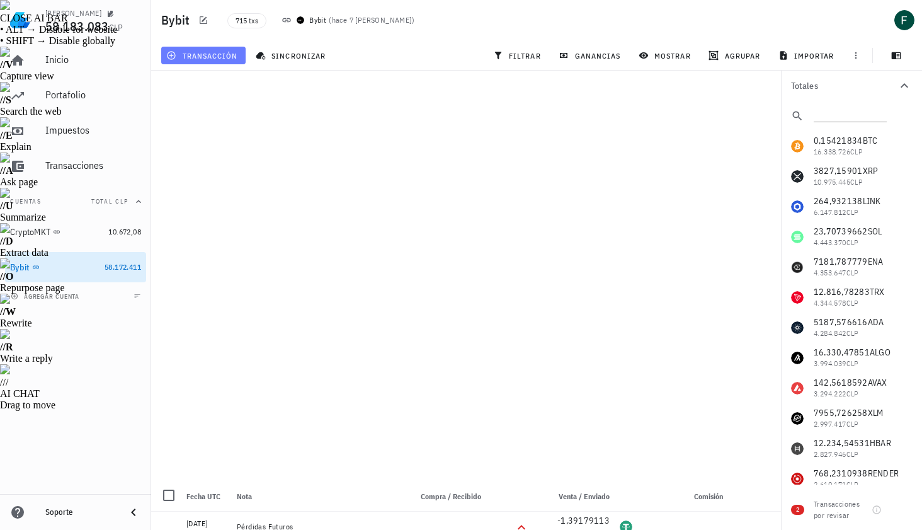
click at [235, 49] on button "transacción" at bounding box center [203, 56] width 84 height 18
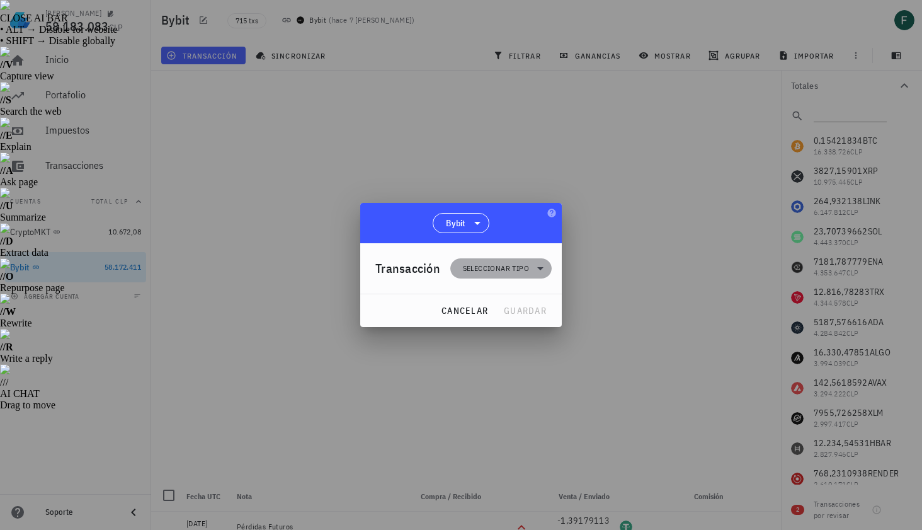
click at [523, 270] on span "Seleccionar tipo" at bounding box center [496, 268] width 66 height 13
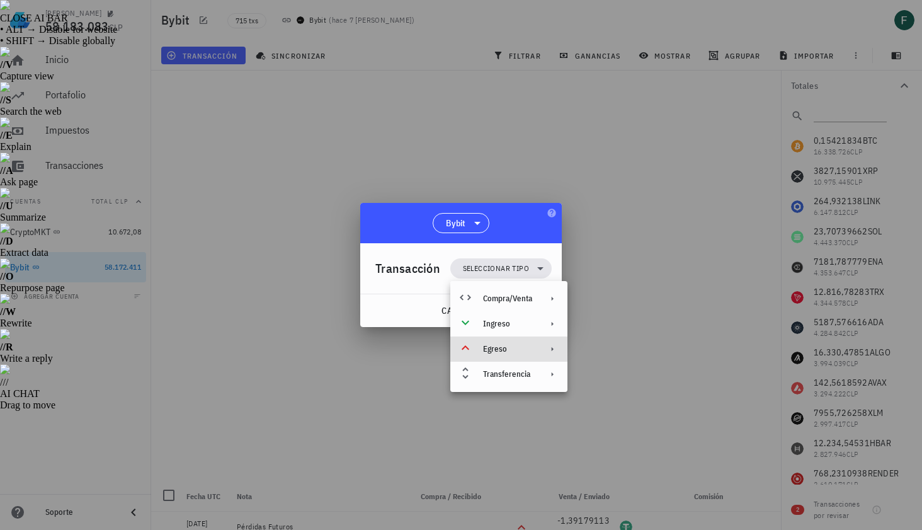
click at [515, 352] on div "Egreso" at bounding box center [507, 349] width 49 height 10
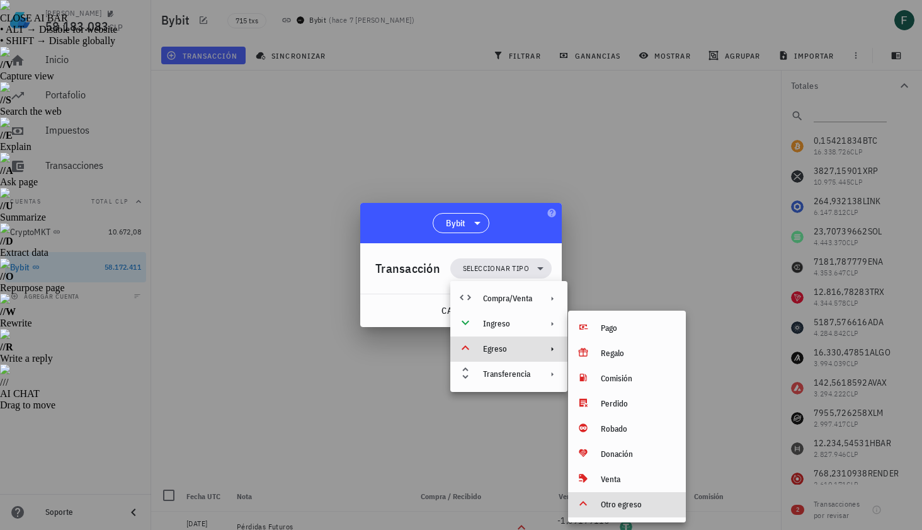
click at [618, 505] on div "Otro egreso" at bounding box center [638, 505] width 75 height 10
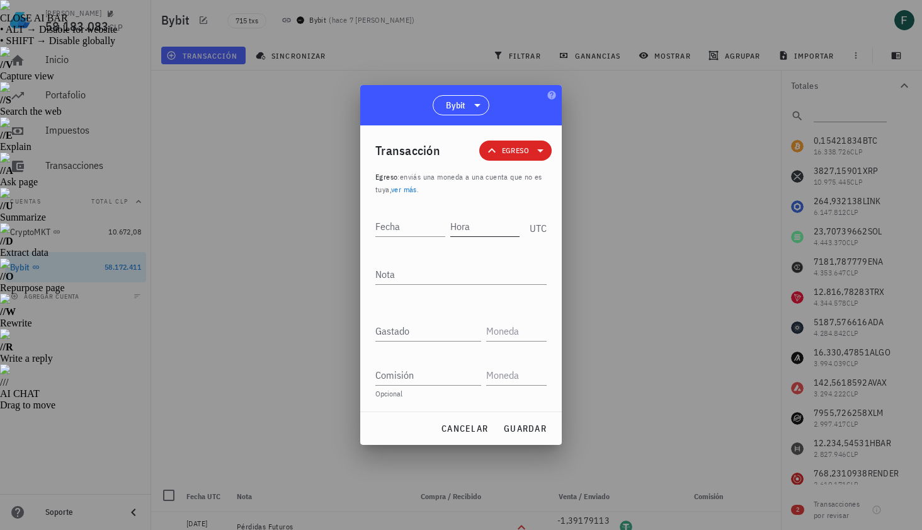
click at [491, 231] on input "Hora" at bounding box center [486, 226] width 70 height 20
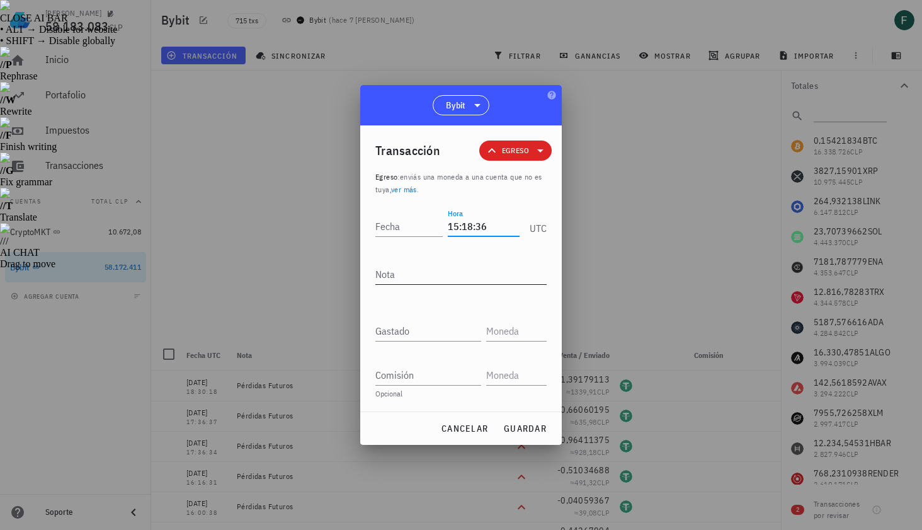
type input "15:18:36"
click at [471, 277] on textarea "Nota" at bounding box center [461, 274] width 171 height 20
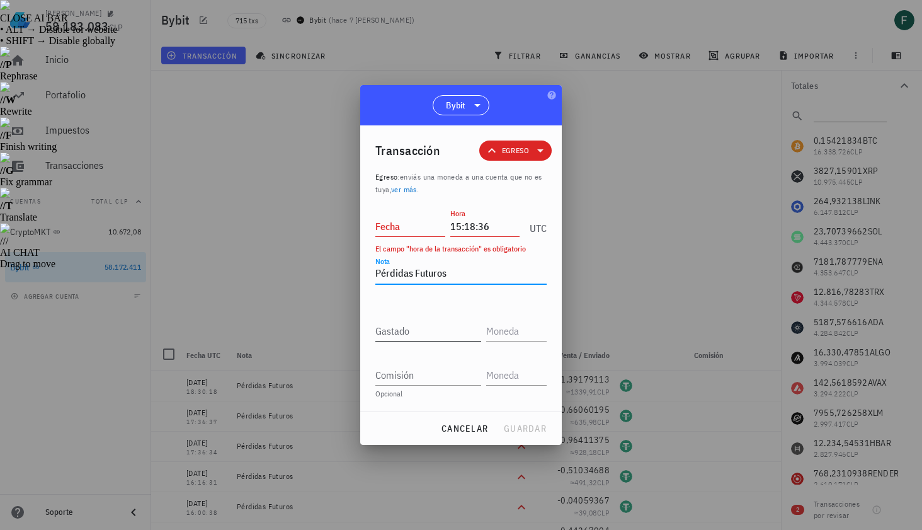
type textarea "Pérdidas Futuros"
click at [451, 331] on input "Gastado" at bounding box center [429, 331] width 106 height 20
paste input "0,65368034"
type input "0,65368034"
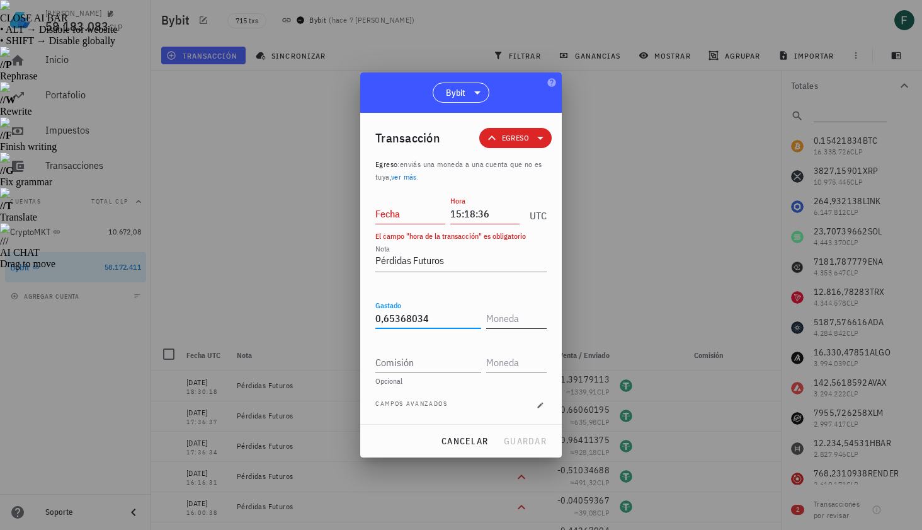
click at [526, 314] on input "text" at bounding box center [515, 318] width 58 height 20
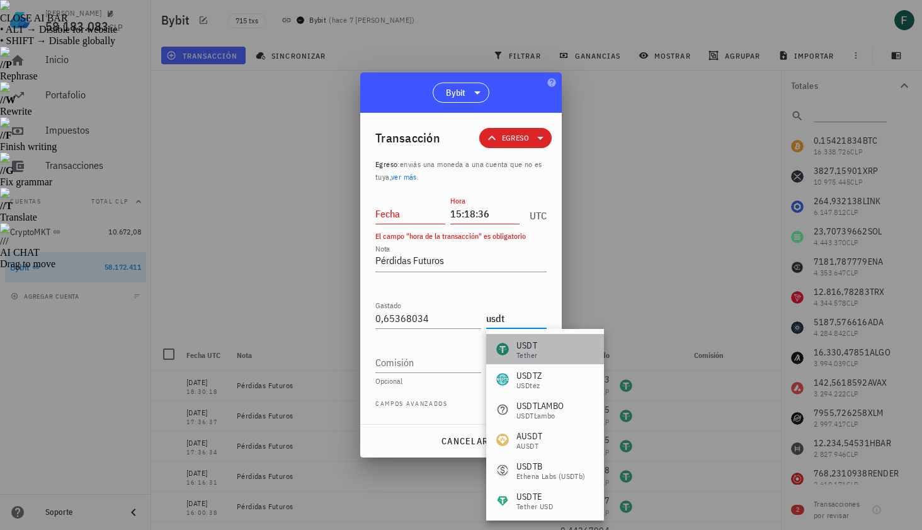
click at [538, 343] on div "USDT Tether" at bounding box center [545, 349] width 118 height 30
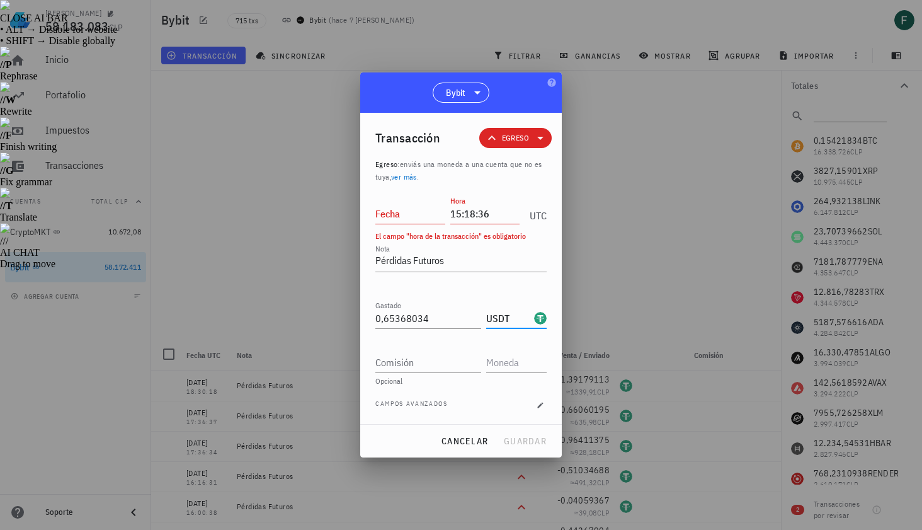
type input "USDT"
click at [396, 220] on input "Fecha" at bounding box center [411, 214] width 70 height 20
type input "2025-08-26"
click at [535, 445] on span "guardar" at bounding box center [524, 440] width 43 height 11
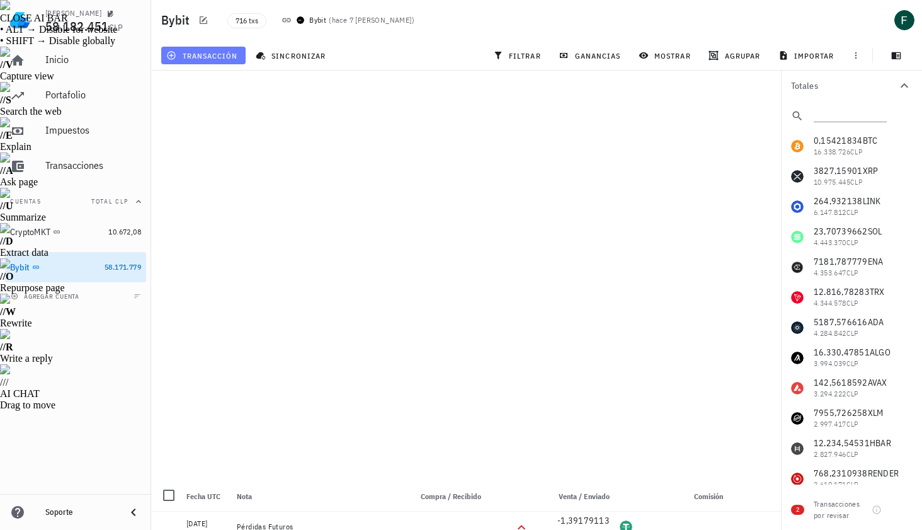
click at [231, 56] on span "transacción" at bounding box center [203, 55] width 69 height 10
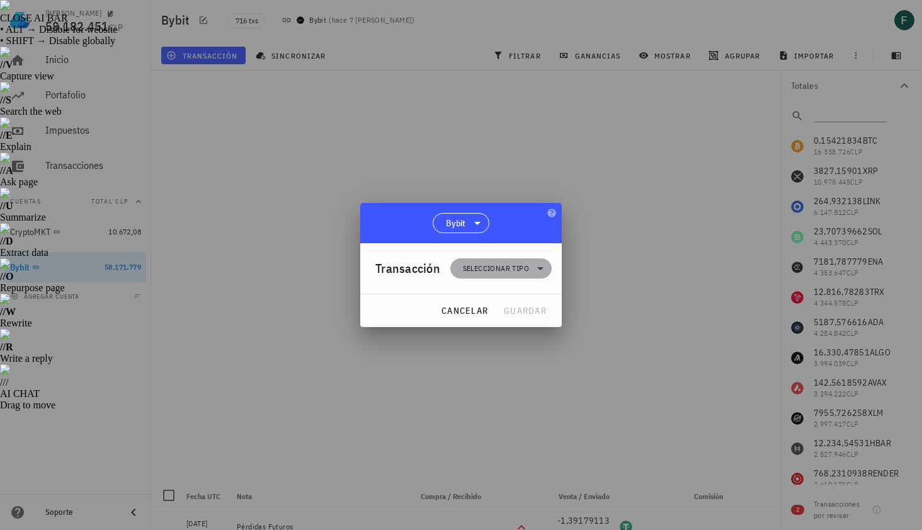
click at [482, 265] on span "Seleccionar tipo" at bounding box center [496, 268] width 66 height 13
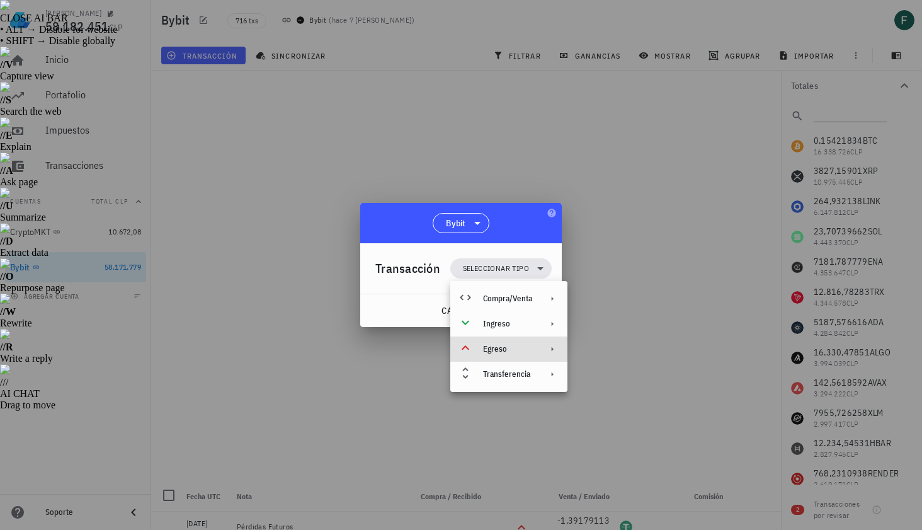
click at [497, 347] on div "Egreso" at bounding box center [507, 349] width 49 height 10
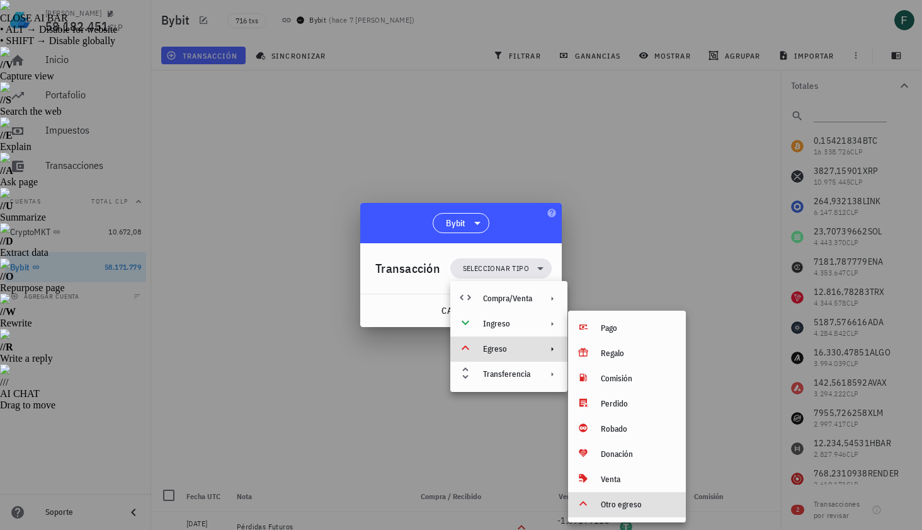
click at [619, 510] on div "Otro egreso" at bounding box center [627, 504] width 118 height 25
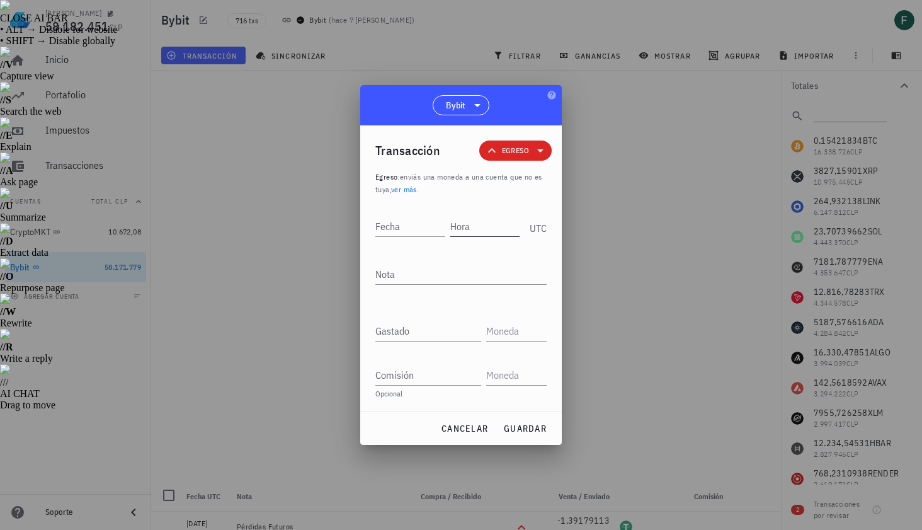
click at [481, 234] on input "Hora" at bounding box center [486, 226] width 70 height 20
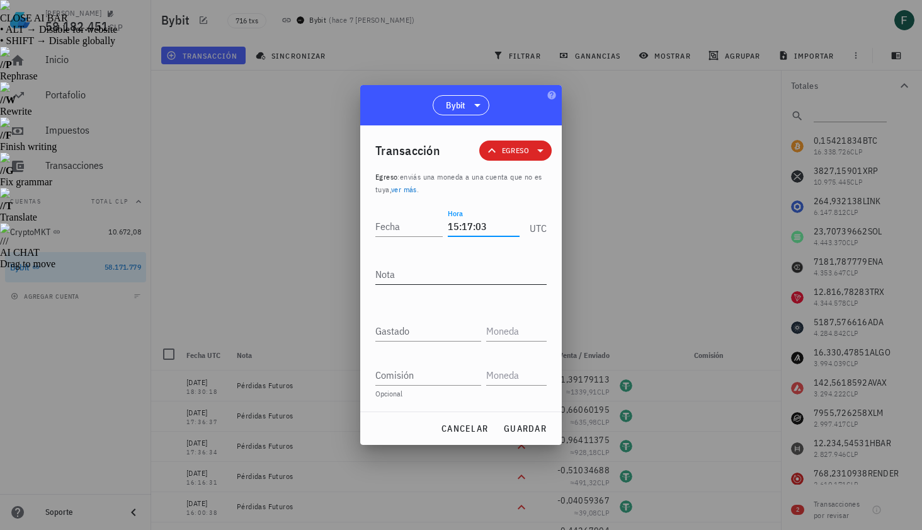
type input "15:17:03"
click at [480, 271] on textarea "Nota" at bounding box center [461, 274] width 171 height 20
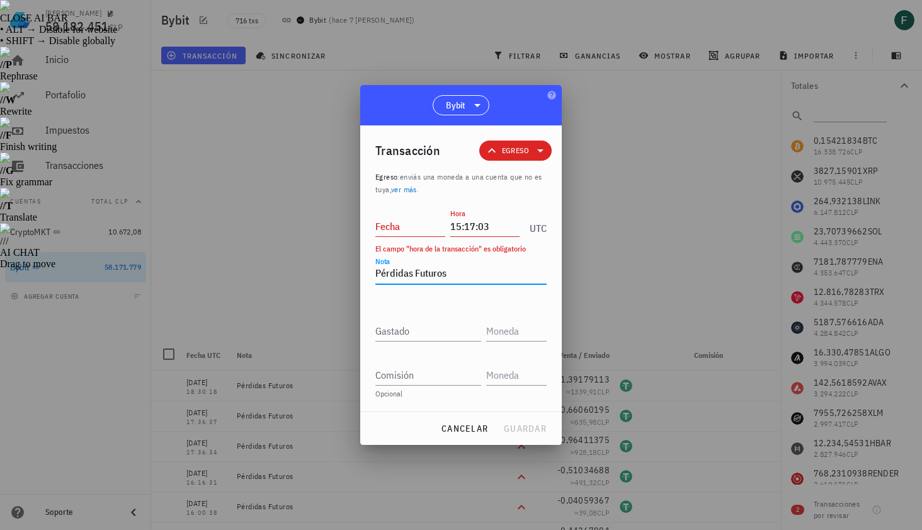
type textarea "Pérdidas Futuros"
click at [434, 342] on div "Gastado" at bounding box center [461, 333] width 171 height 44
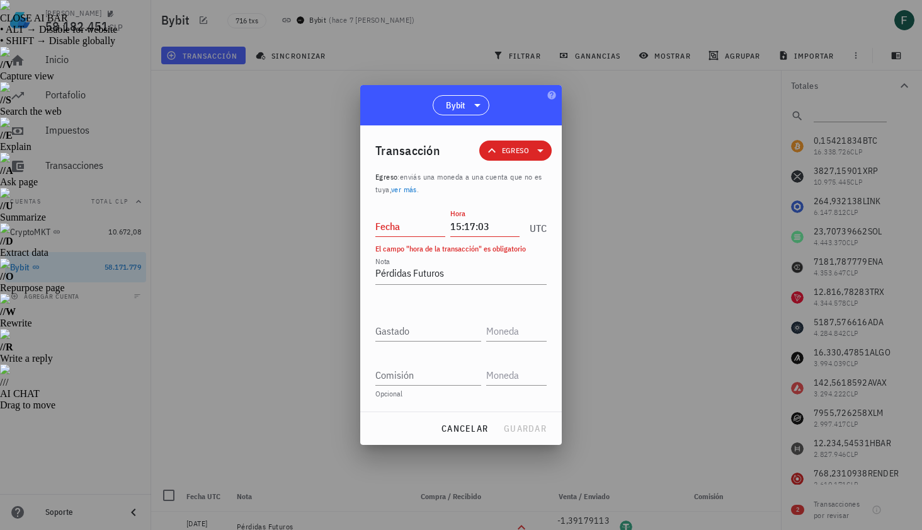
type input "3,16205676"
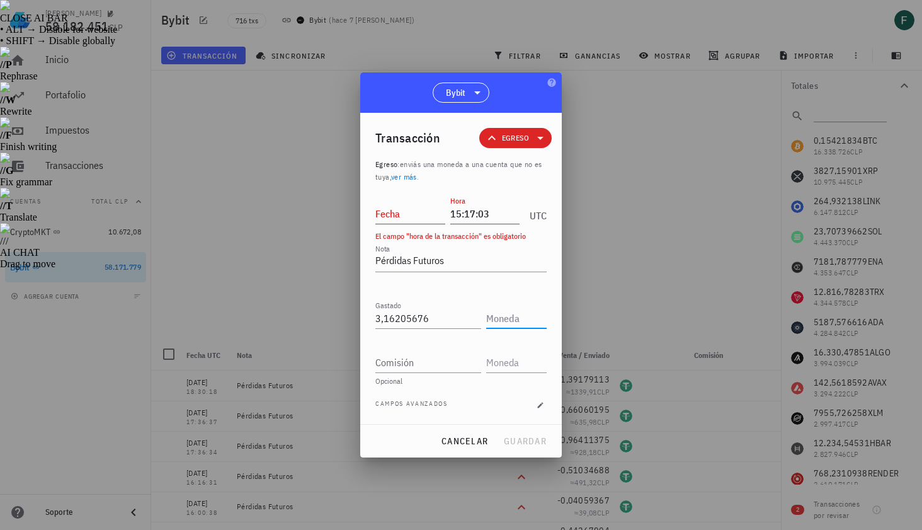
click at [517, 326] on input "text" at bounding box center [515, 318] width 58 height 20
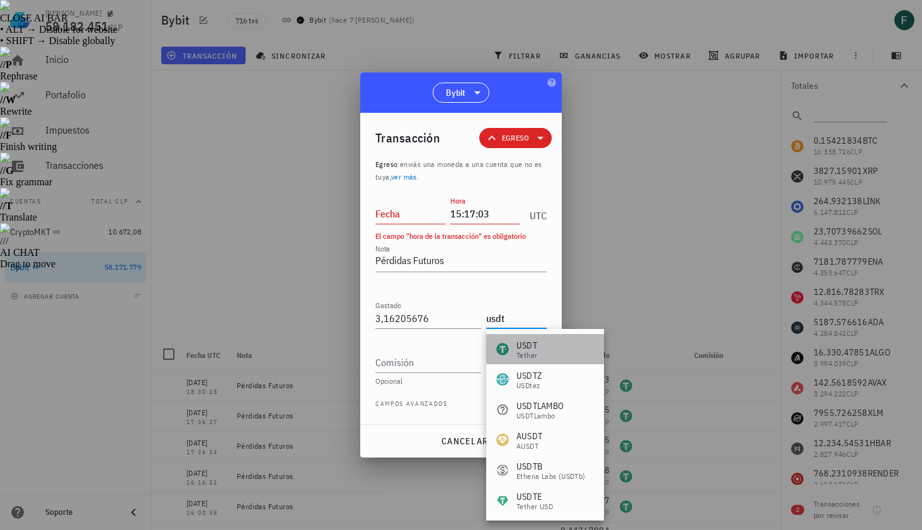
click at [531, 340] on div "USDT" at bounding box center [527, 345] width 21 height 13
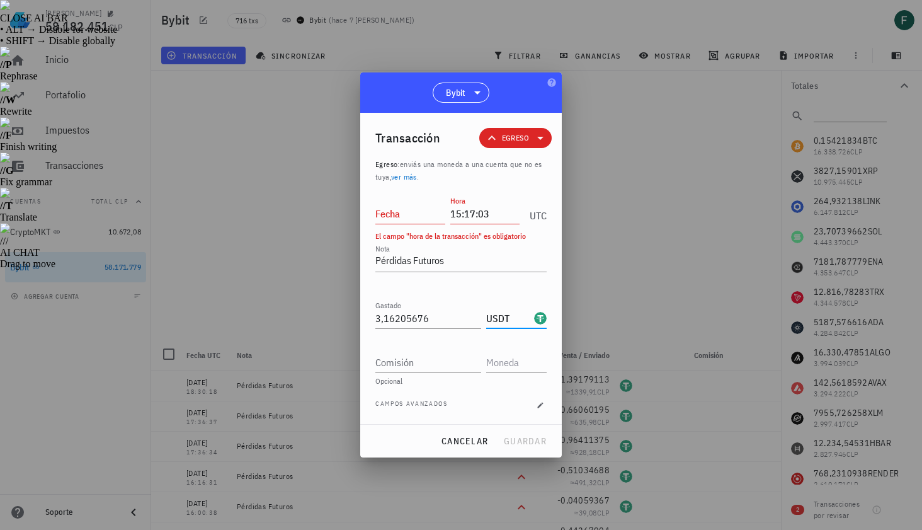
type input "USDT"
click at [416, 215] on input "Fecha" at bounding box center [411, 214] width 70 height 20
type input "2025-08-26"
click at [523, 439] on span "guardar" at bounding box center [524, 440] width 43 height 11
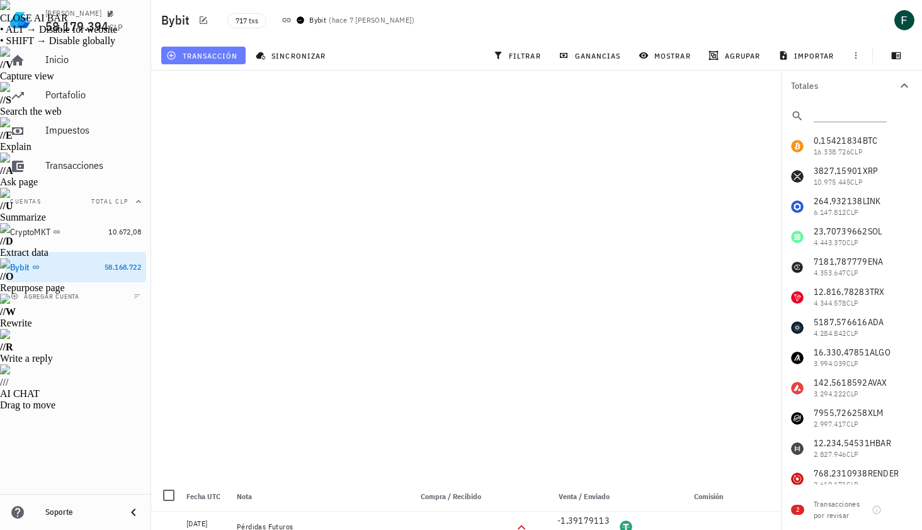
click at [204, 52] on span "transacción" at bounding box center [203, 55] width 69 height 10
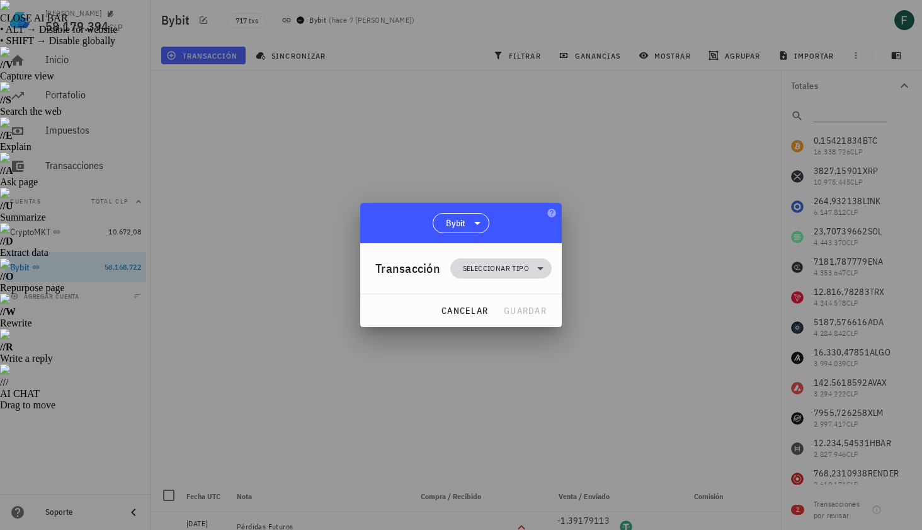
click at [509, 277] on span "Seleccionar tipo" at bounding box center [501, 268] width 86 height 20
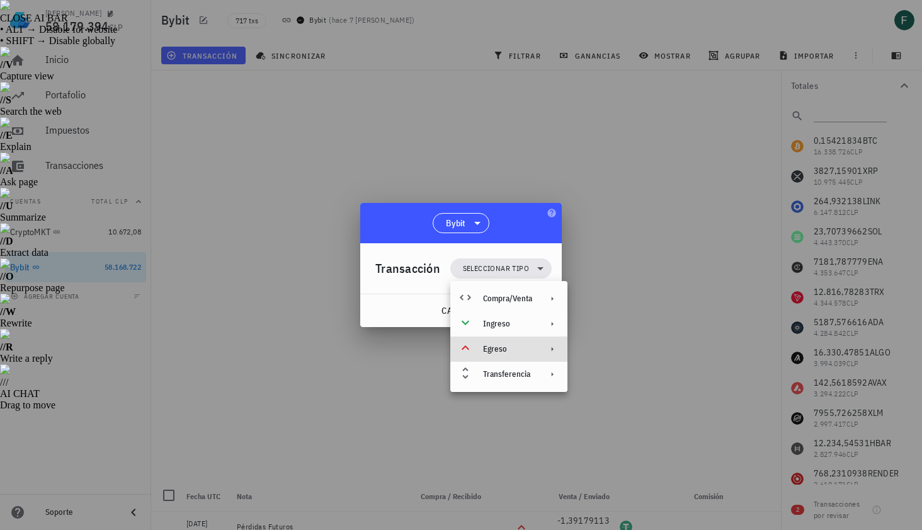
click at [507, 352] on div "Egreso" at bounding box center [507, 349] width 49 height 10
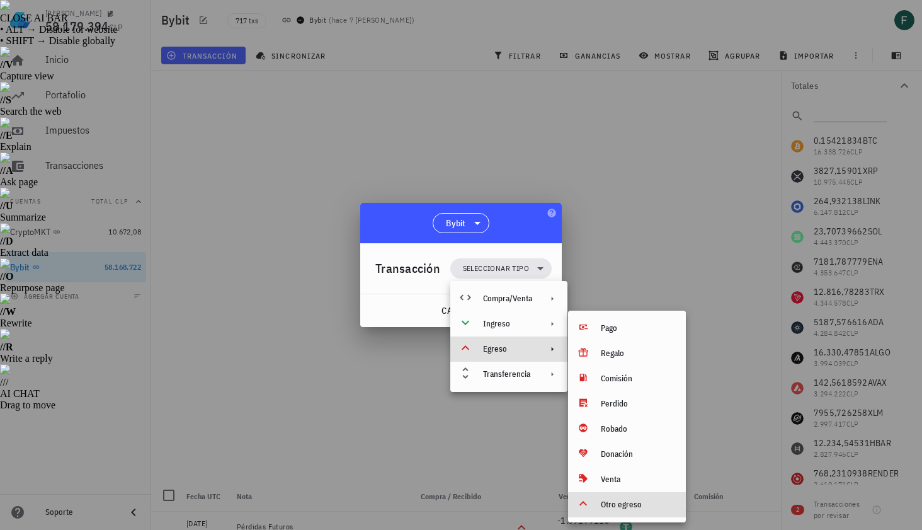
click at [633, 512] on div "Otro egreso" at bounding box center [627, 504] width 118 height 25
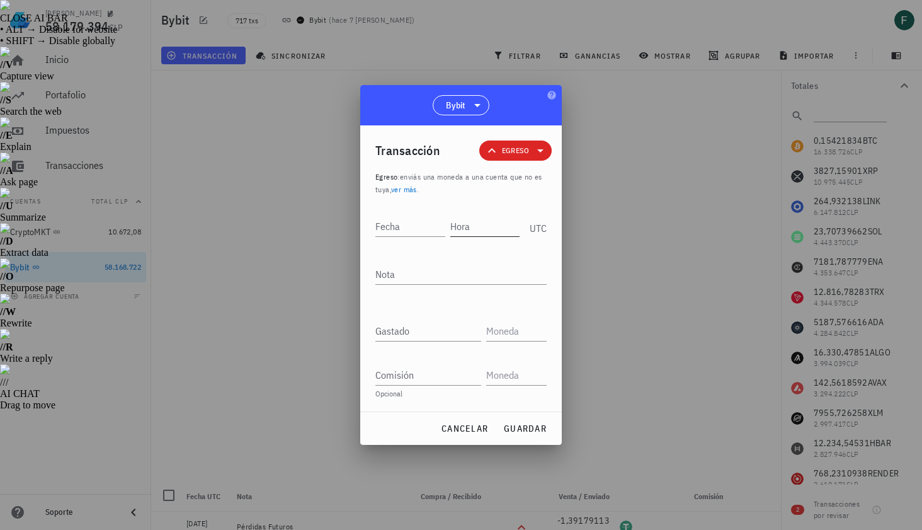
click at [484, 229] on input "Hora" at bounding box center [486, 226] width 70 height 20
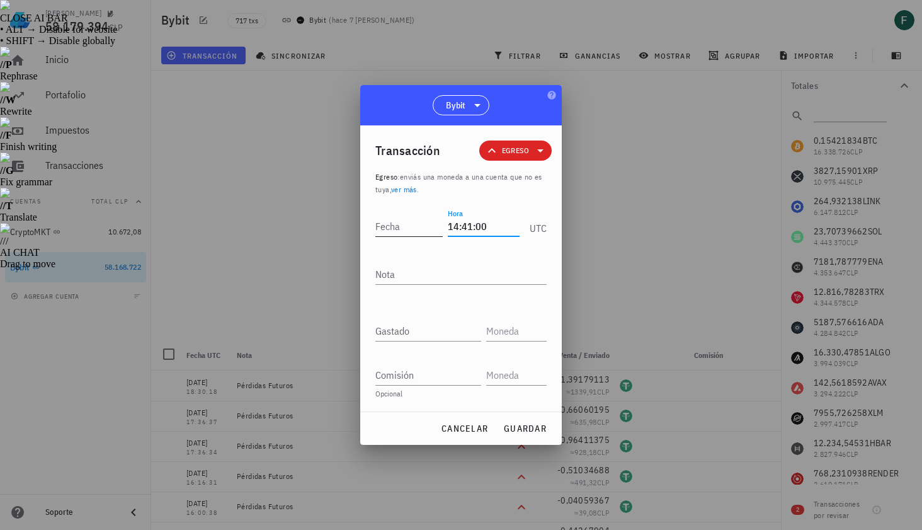
type input "14:41:00"
click at [416, 224] on input "Fecha" at bounding box center [412, 226] width 72 height 20
type input "2025-08-26"
click at [428, 267] on textarea "Nota" at bounding box center [461, 274] width 171 height 20
type textarea "Pérdidas Futuros"
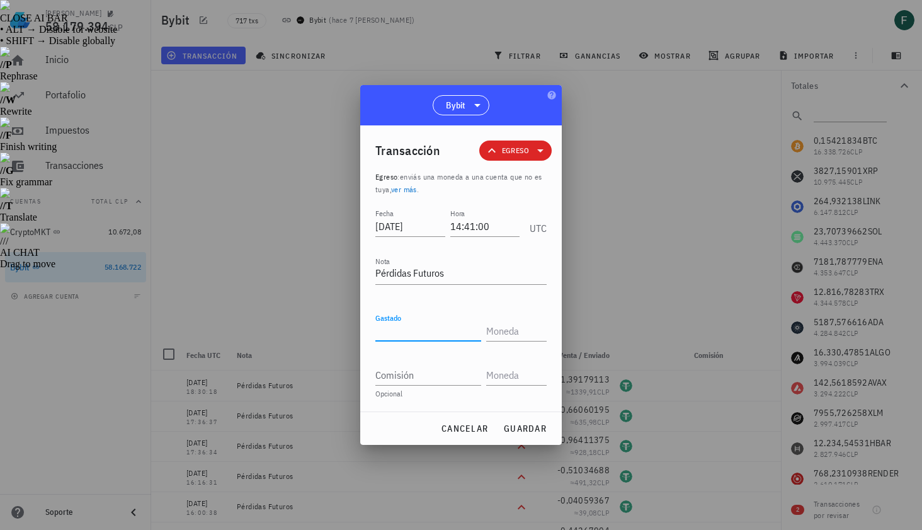
click at [422, 328] on input "Gastado" at bounding box center [429, 331] width 106 height 20
paste input "0,10737207"
type input "0,10737207"
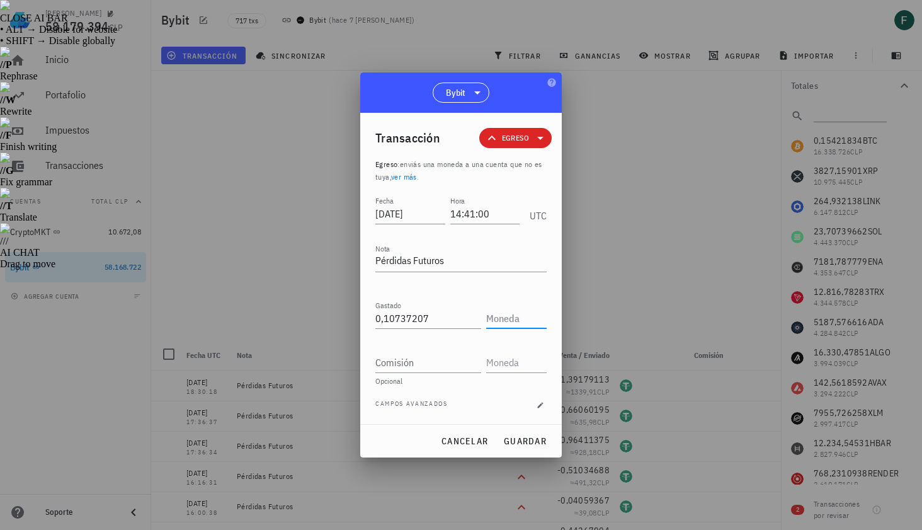
click at [529, 326] on input "text" at bounding box center [515, 318] width 58 height 20
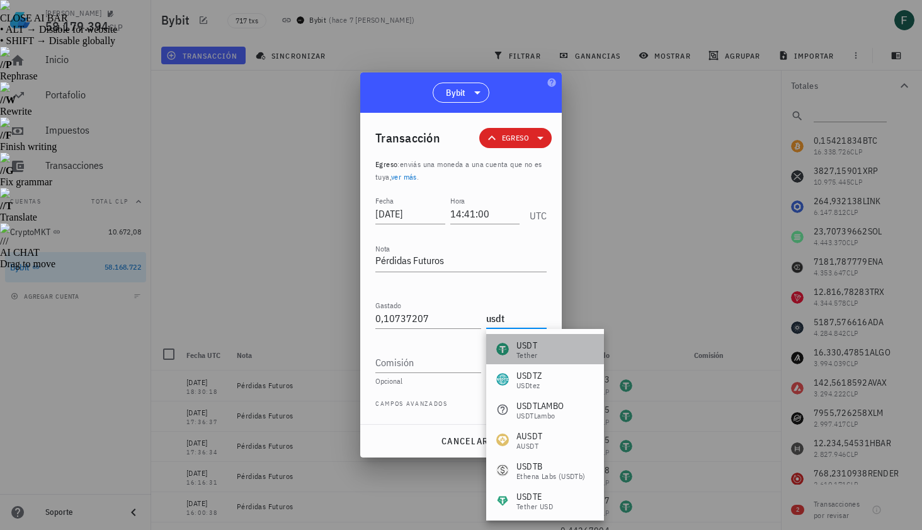
click at [539, 343] on div "USDT Tether" at bounding box center [545, 349] width 118 height 30
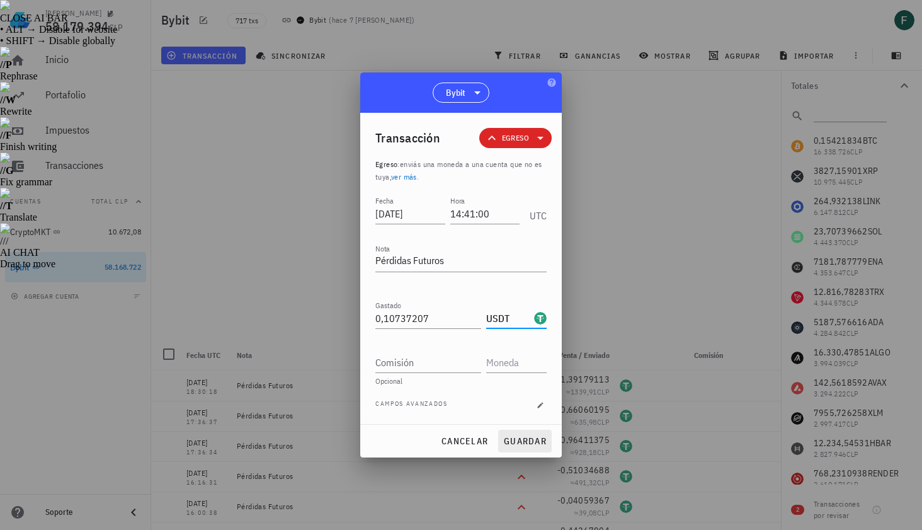
type input "USDT"
click at [529, 448] on button "guardar" at bounding box center [525, 441] width 54 height 23
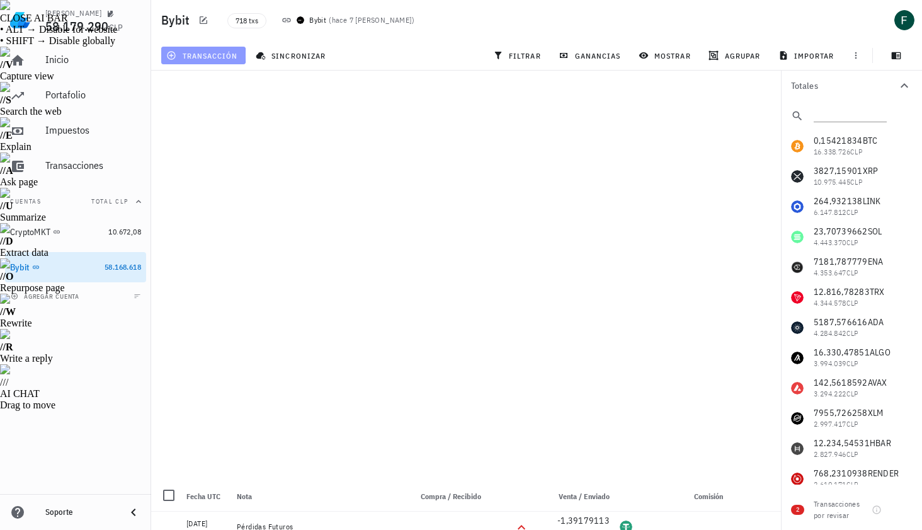
click at [201, 54] on span "transacción" at bounding box center [203, 55] width 69 height 10
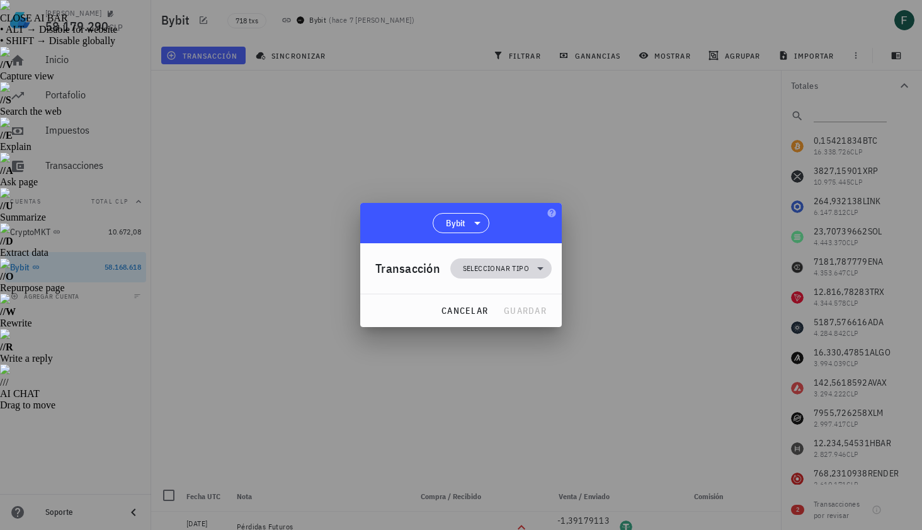
click at [473, 272] on span "Seleccionar tipo" at bounding box center [496, 268] width 66 height 13
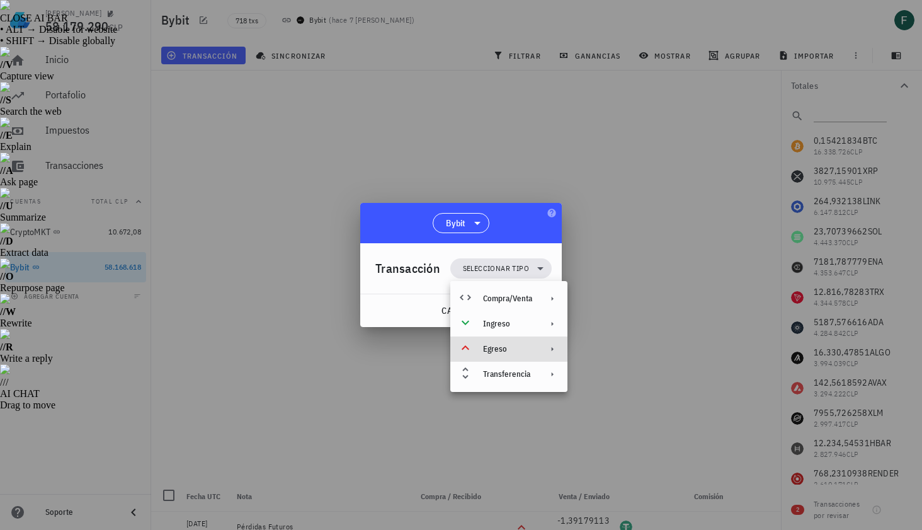
click at [495, 343] on div "Egreso" at bounding box center [509, 348] width 117 height 25
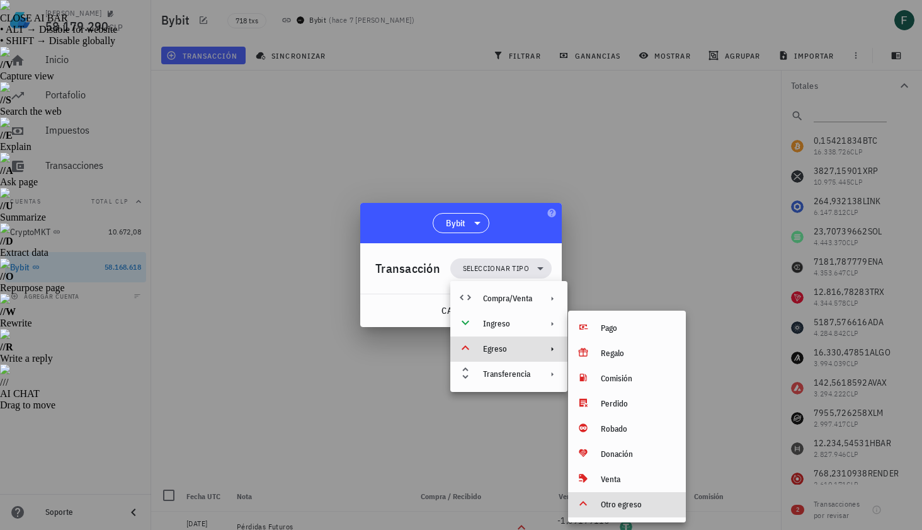
click at [627, 505] on div "Otro egreso" at bounding box center [638, 505] width 75 height 10
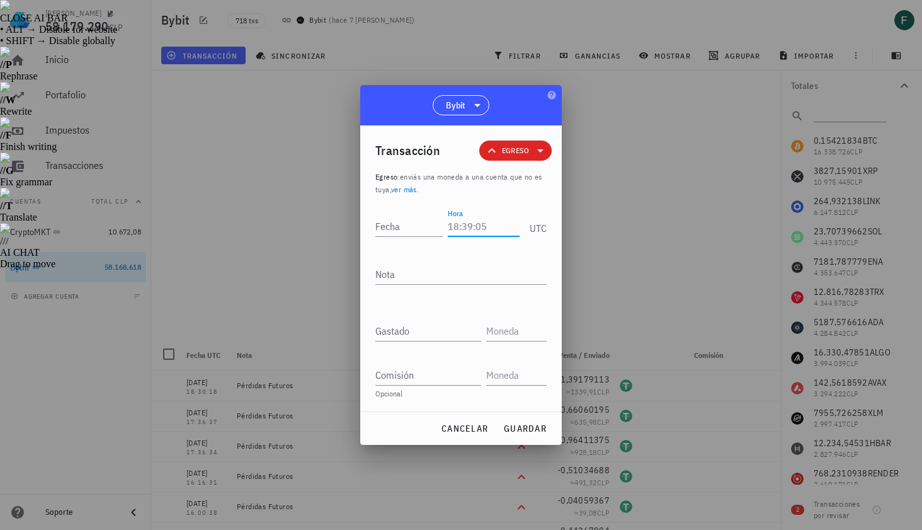
click at [488, 226] on input "Hora" at bounding box center [484, 226] width 72 height 20
type input "14:01:36"
click at [422, 224] on input "Fecha" at bounding box center [412, 226] width 72 height 20
type input "2025-08-26"
click at [430, 273] on textarea "Nota" at bounding box center [461, 274] width 171 height 20
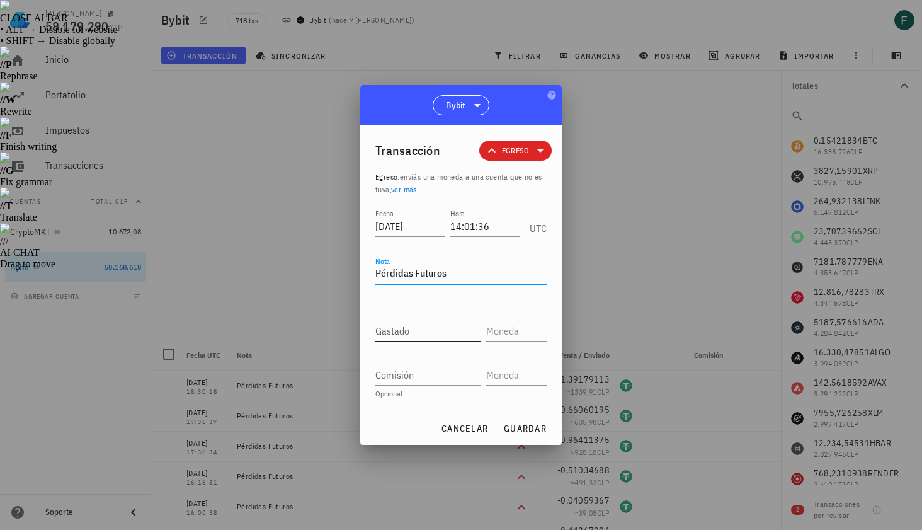
type textarea "Pérdidas Futuros"
click at [425, 336] on input "Gastado" at bounding box center [429, 331] width 106 height 20
paste input "0,14229338"
type input "0,14229338"
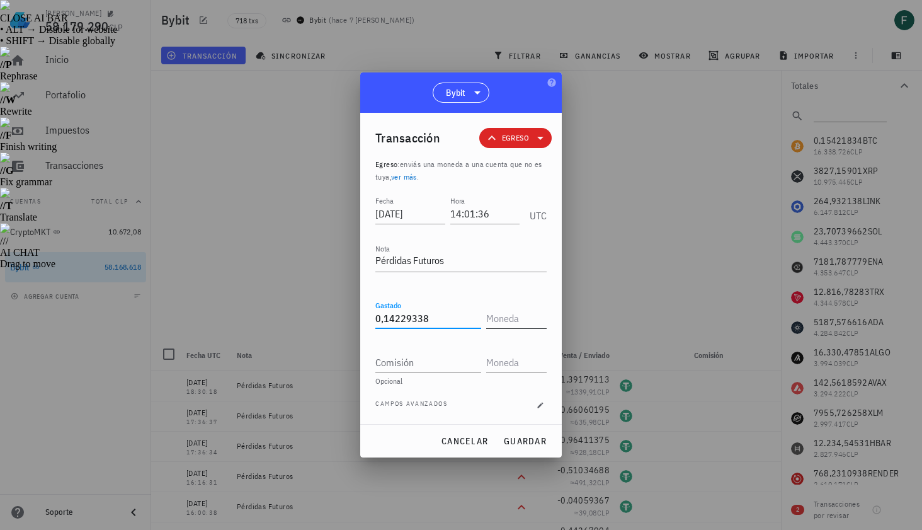
click at [515, 317] on input "text" at bounding box center [515, 318] width 58 height 20
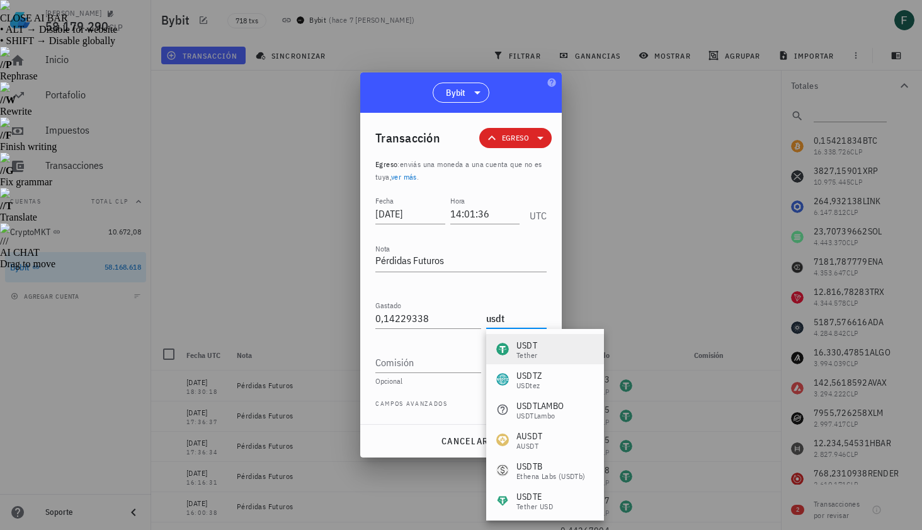
click at [532, 353] on div "Tether" at bounding box center [527, 356] width 21 height 8
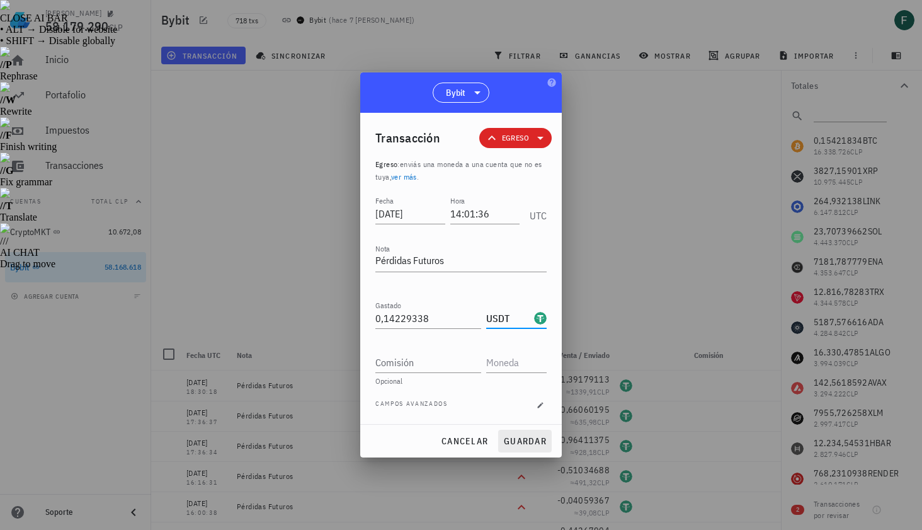
type input "USDT"
click at [526, 435] on span "guardar" at bounding box center [524, 440] width 43 height 11
